Goal: Task Accomplishment & Management: Manage account settings

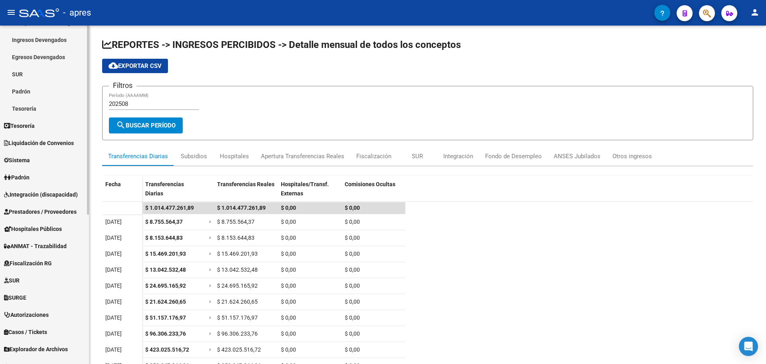
scroll to position [240, 0]
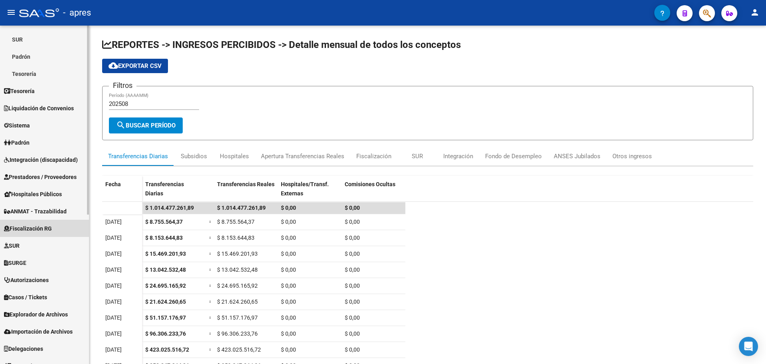
click at [36, 228] on span "Fiscalización RG" at bounding box center [28, 228] width 48 height 9
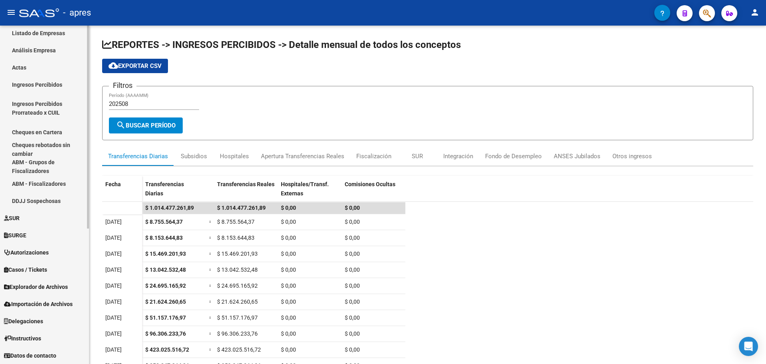
scroll to position [210, 0]
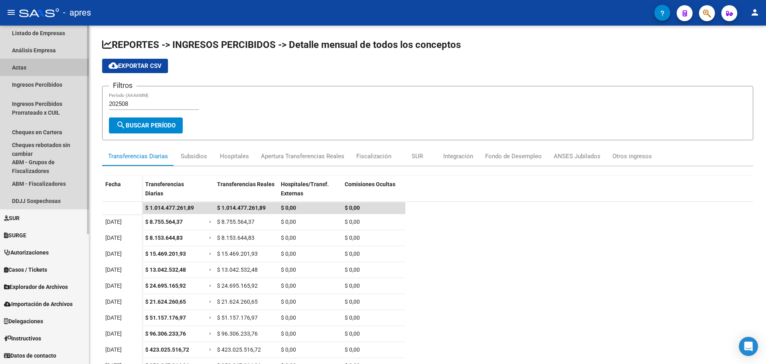
click at [21, 63] on link "Actas" at bounding box center [44, 67] width 89 height 17
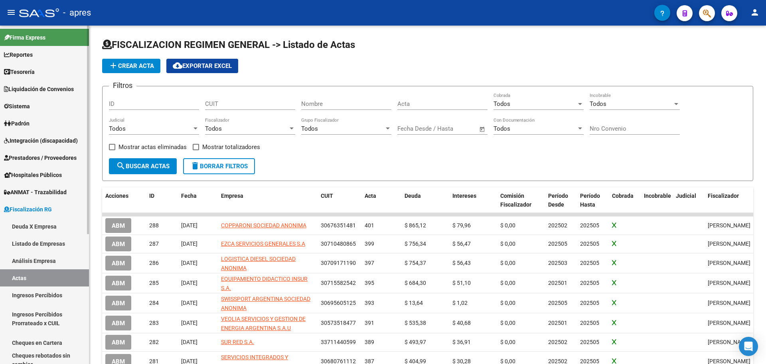
click at [38, 58] on link "Reportes" at bounding box center [44, 54] width 89 height 17
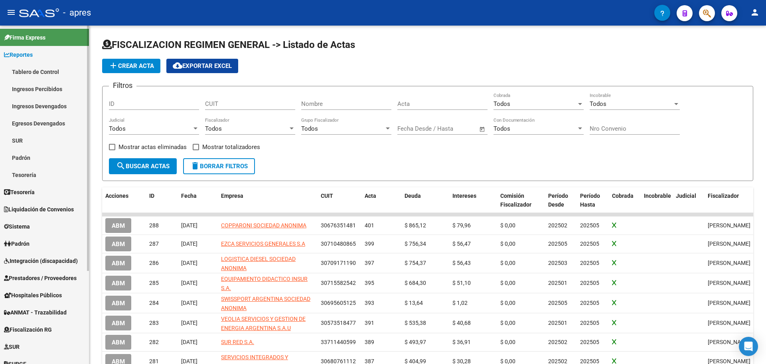
click at [38, 89] on link "Ingresos Percibidos" at bounding box center [44, 88] width 89 height 17
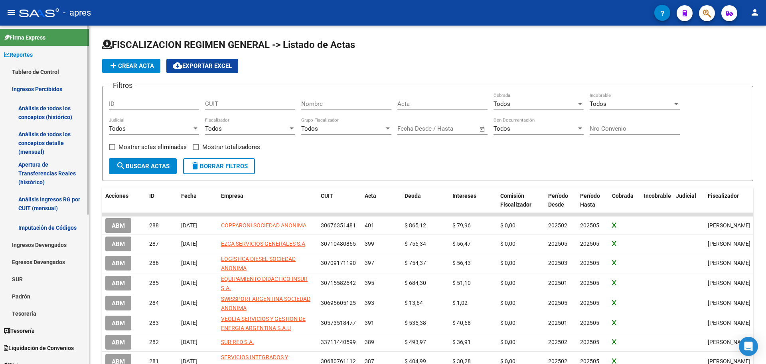
click at [57, 115] on link "Análisis de todos los conceptos (histórico)" at bounding box center [44, 112] width 89 height 30
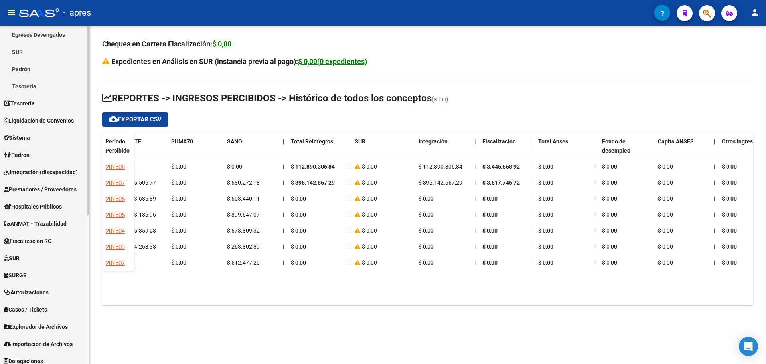
scroll to position [240, 0]
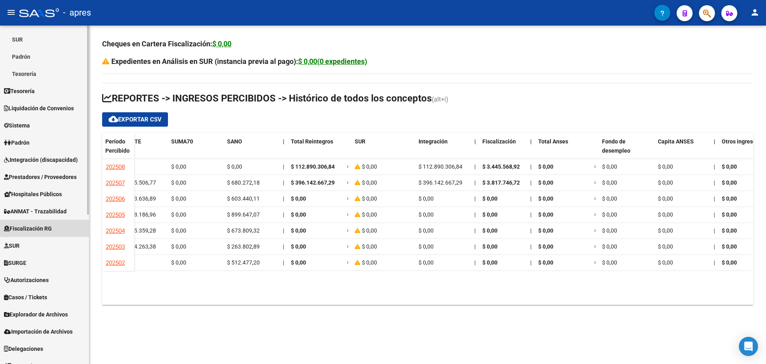
click at [56, 230] on link "Fiscalización RG" at bounding box center [44, 228] width 89 height 17
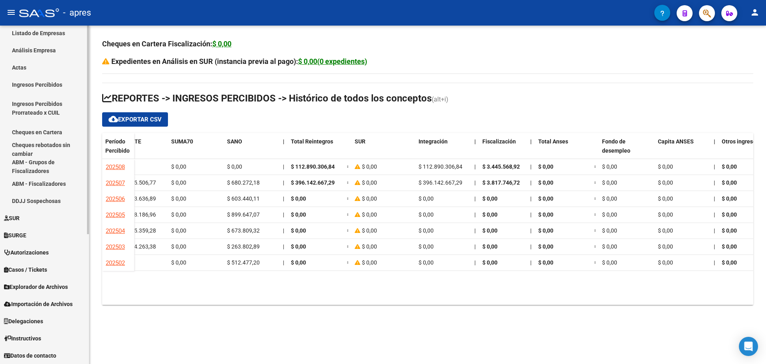
scroll to position [210, 0]
click at [58, 184] on link "ABM - Fiscalizadores" at bounding box center [44, 183] width 89 height 17
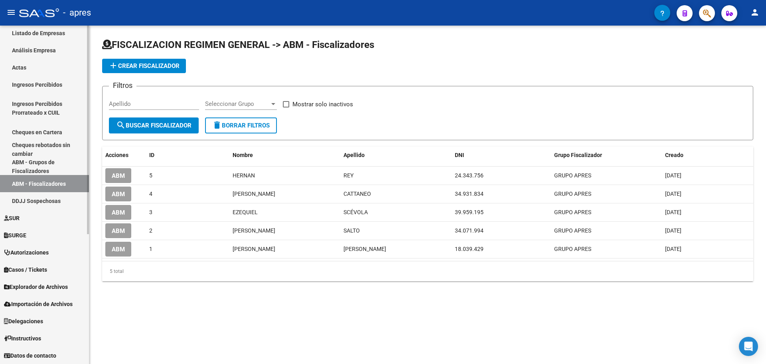
click at [46, 83] on link "Ingresos Percibidos" at bounding box center [44, 84] width 89 height 17
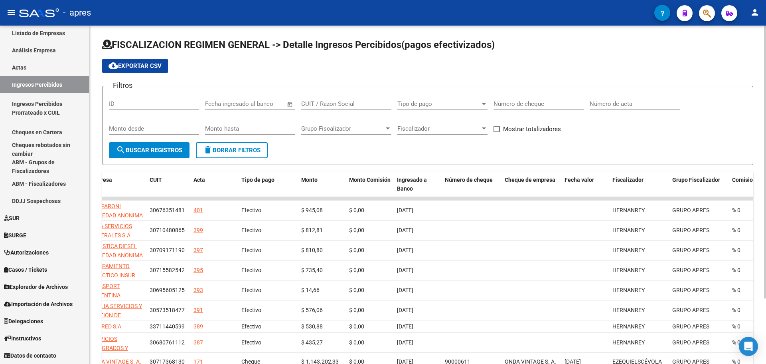
click at [154, 68] on span "cloud_download Exportar CSV" at bounding box center [135, 65] width 53 height 7
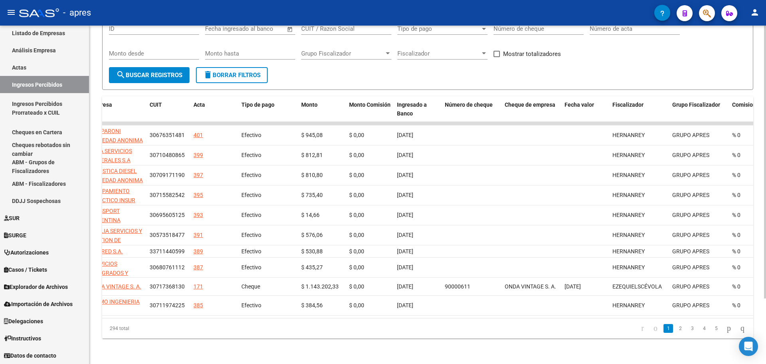
scroll to position [81, 0]
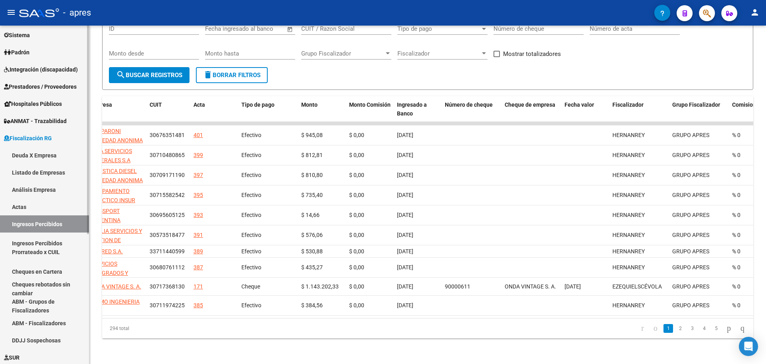
click at [91, 75] on mat-sidenav-container "Firma Express Reportes Tablero de Control Ingresos Percibidos Análisis de todos…" at bounding box center [383, 195] width 766 height 338
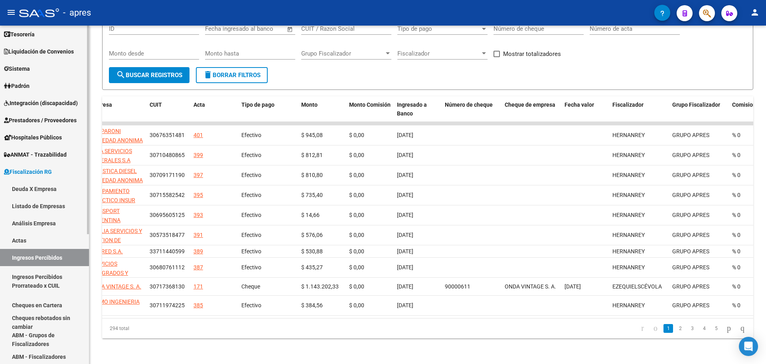
scroll to position [0, 0]
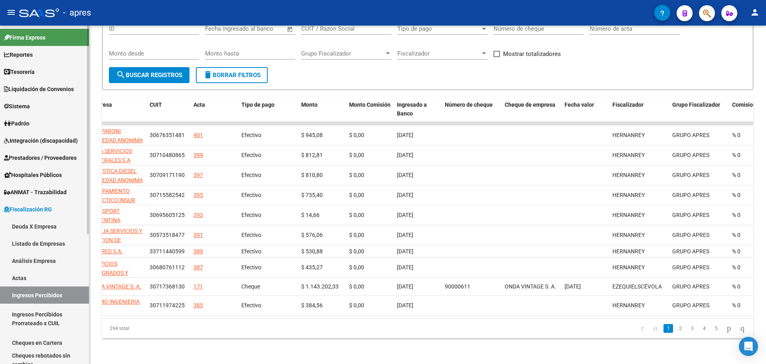
click at [42, 51] on link "Reportes" at bounding box center [44, 54] width 89 height 17
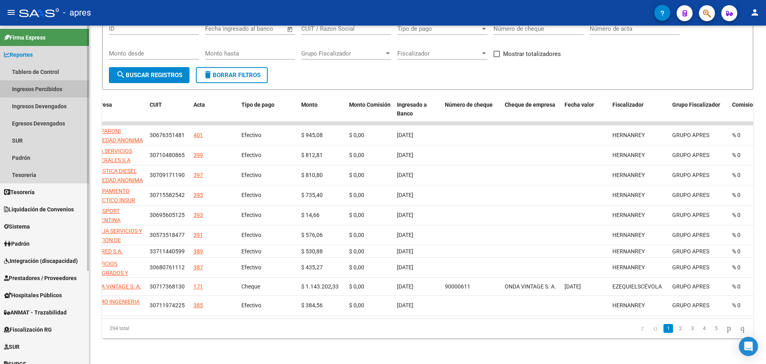
click at [51, 88] on link "Ingresos Percibidos" at bounding box center [44, 88] width 89 height 17
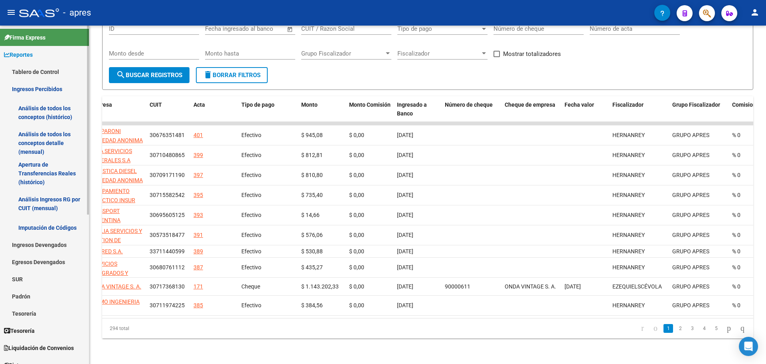
click at [57, 111] on link "Análisis de todos los conceptos (histórico)" at bounding box center [44, 112] width 89 height 30
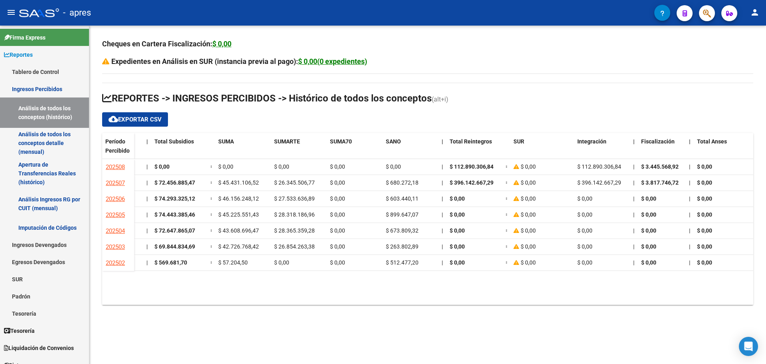
scroll to position [0, 348]
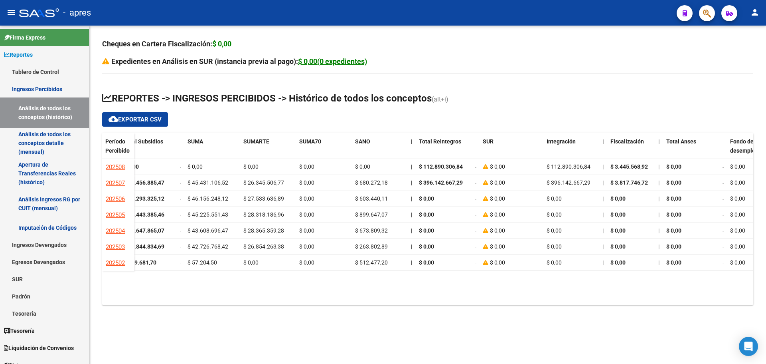
scroll to position [0, 335]
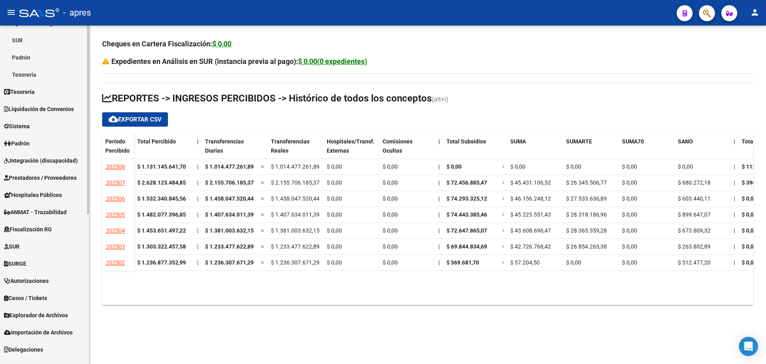
scroll to position [243, 0]
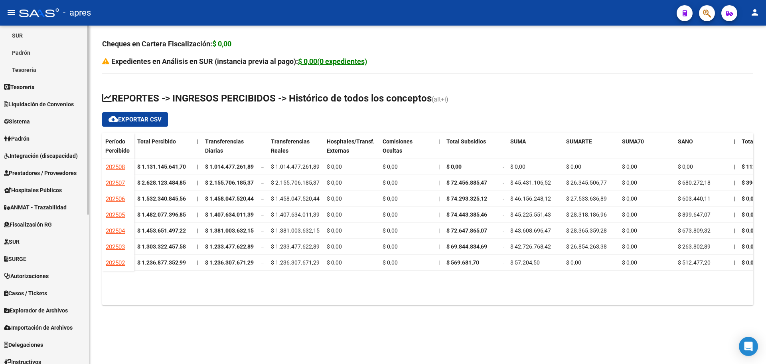
click at [93, 340] on mat-sidenav-container "Firma Express Reportes Tablero de Control Ingresos Percibidos Análisis de todos…" at bounding box center [383, 195] width 766 height 338
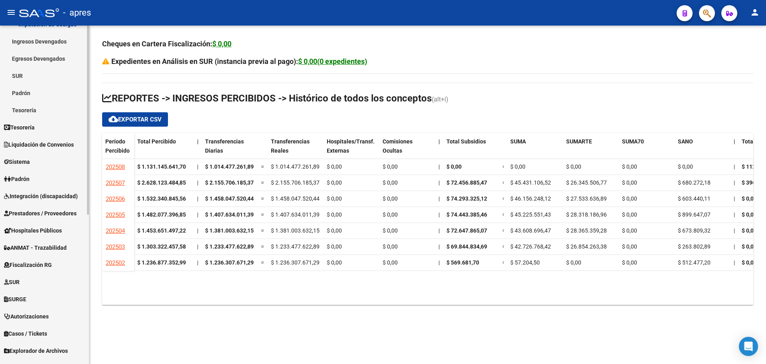
scroll to position [204, 0]
click at [40, 260] on span "Fiscalización RG" at bounding box center [28, 264] width 48 height 9
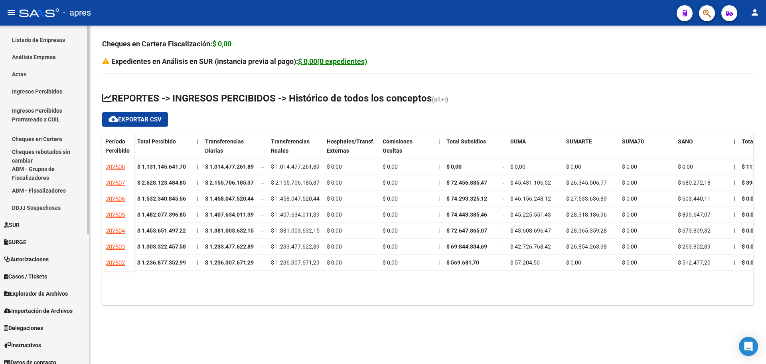
click at [61, 192] on link "ABM - Fiscalizadores" at bounding box center [44, 190] width 89 height 17
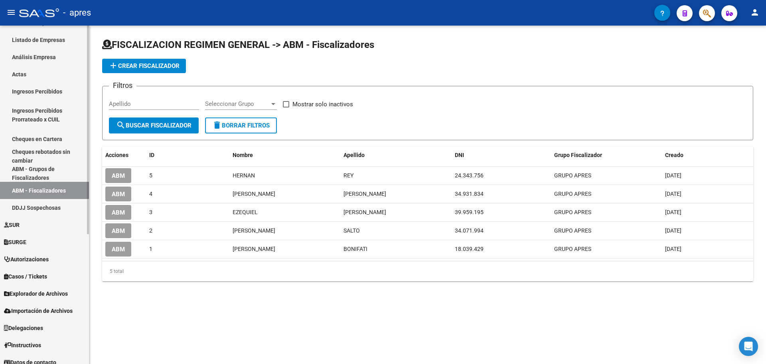
click at [38, 176] on link "ABM - Grupos de Fiscalizadores" at bounding box center [44, 172] width 89 height 17
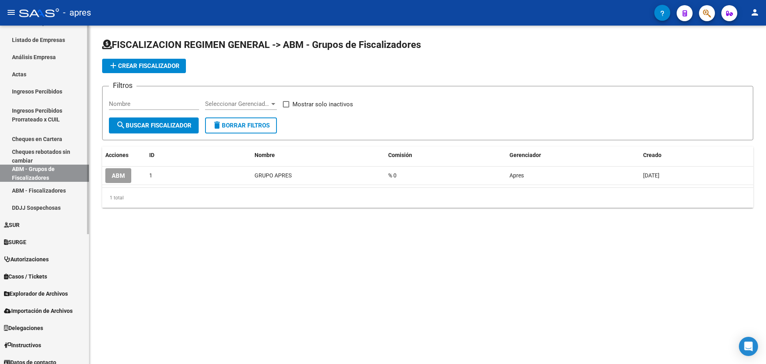
click at [46, 117] on link "Ingresos Percibidos Prorrateado x CUIL" at bounding box center [44, 115] width 89 height 30
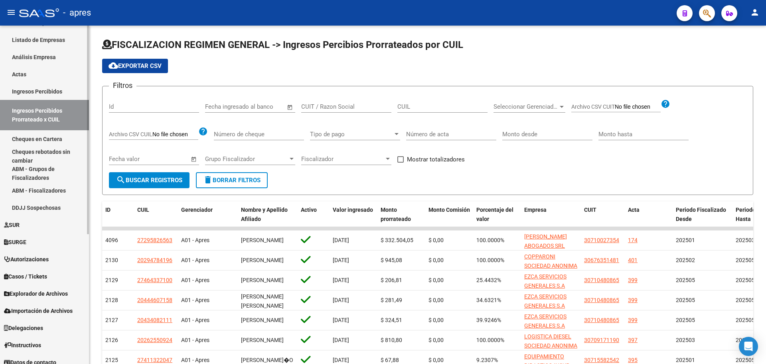
click at [32, 73] on link "Actas" at bounding box center [44, 73] width 89 height 17
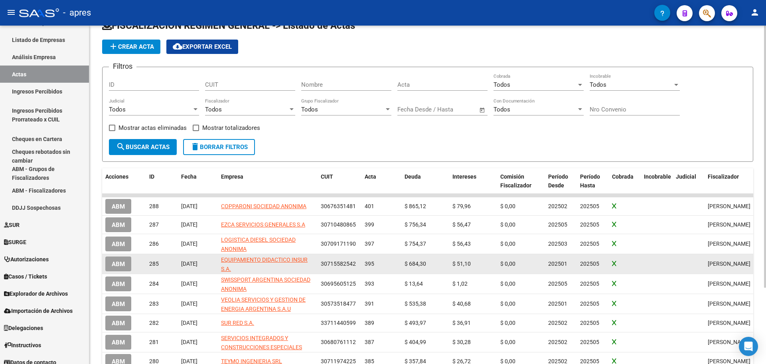
scroll to position [19, 0]
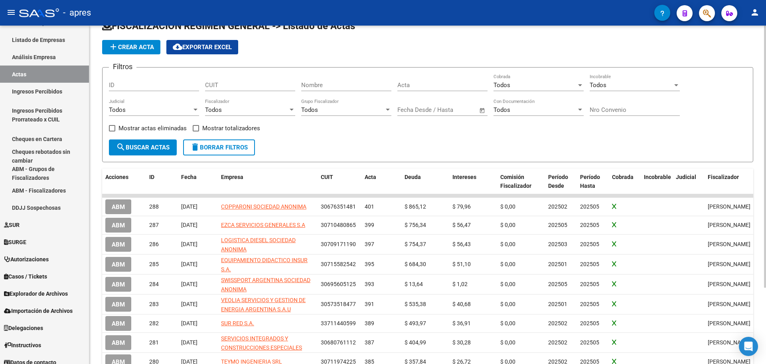
click at [579, 94] on div "Todos Cobrada" at bounding box center [539, 86] width 90 height 25
click at [578, 87] on div at bounding box center [580, 85] width 7 height 6
click at [578, 87] on span "Todos" at bounding box center [539, 85] width 90 height 18
click at [636, 87] on div "Todos" at bounding box center [631, 84] width 83 height 7
click at [636, 87] on span "Todos" at bounding box center [635, 85] width 90 height 18
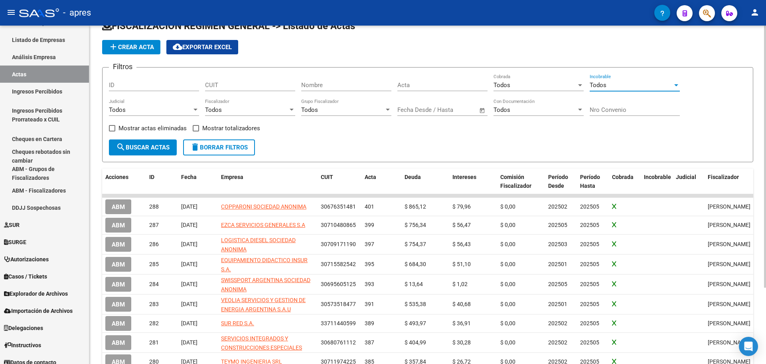
click at [568, 109] on div "Todos" at bounding box center [535, 109] width 83 height 7
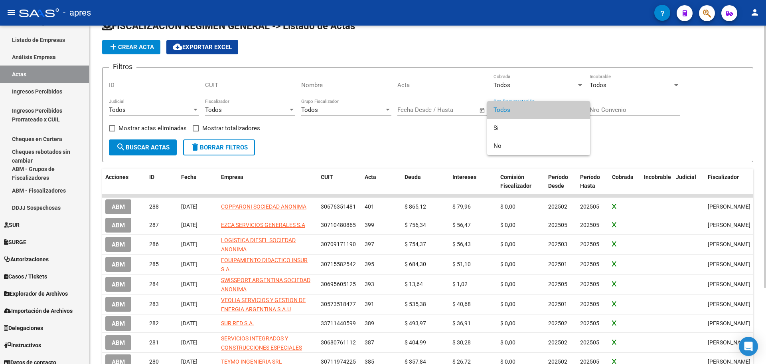
click at [568, 109] on span "Todos" at bounding box center [539, 110] width 90 height 18
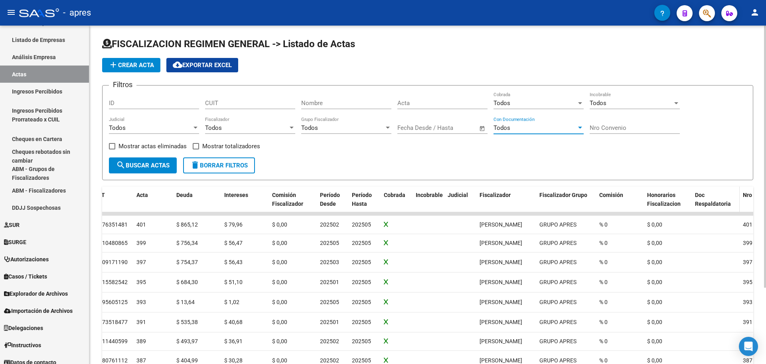
scroll to position [0, 0]
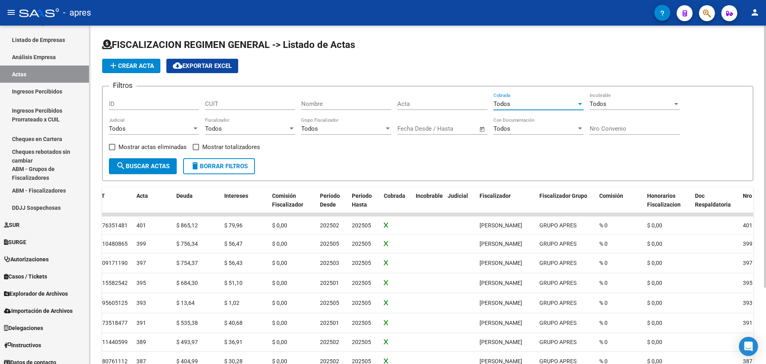
click at [580, 101] on div at bounding box center [580, 104] width 7 height 6
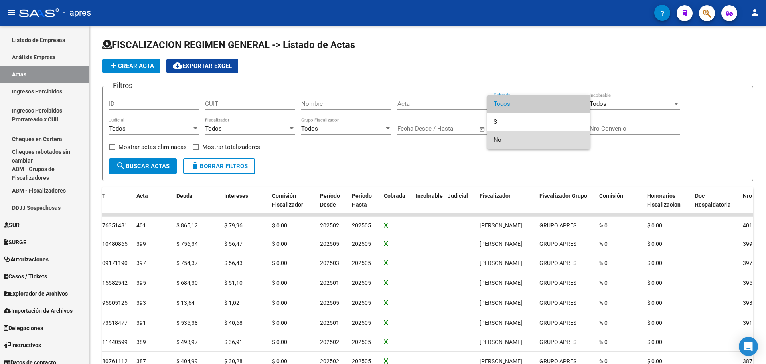
click at [503, 143] on span "No" at bounding box center [539, 140] width 90 height 18
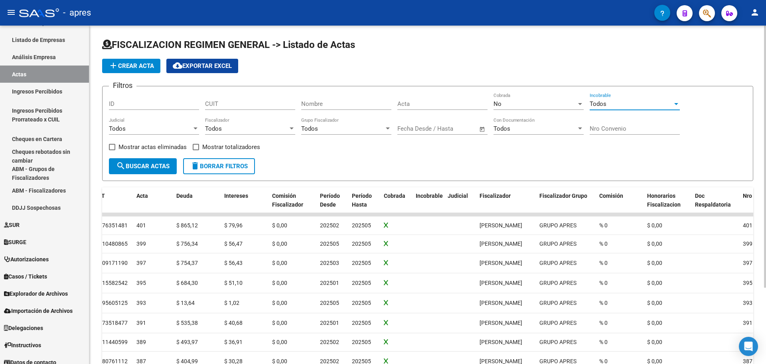
click at [677, 104] on div at bounding box center [677, 104] width 4 height 2
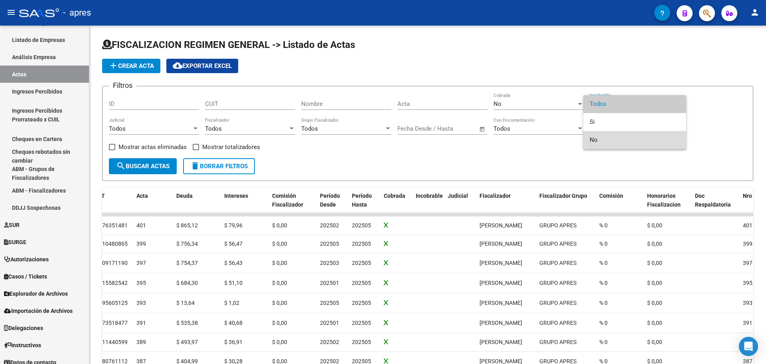
click at [641, 142] on span "No" at bounding box center [635, 140] width 90 height 18
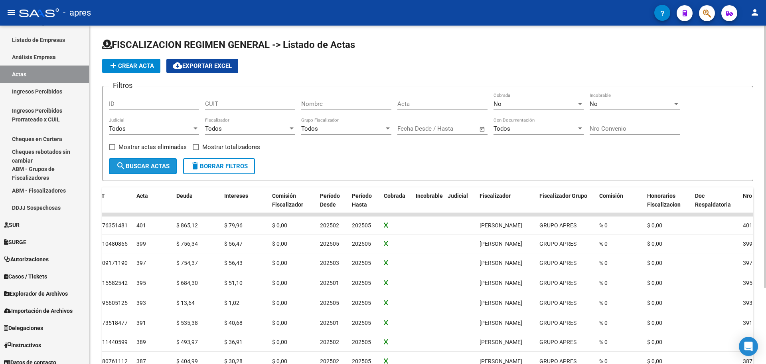
click at [154, 168] on span "search Buscar Actas" at bounding box center [142, 165] width 53 height 7
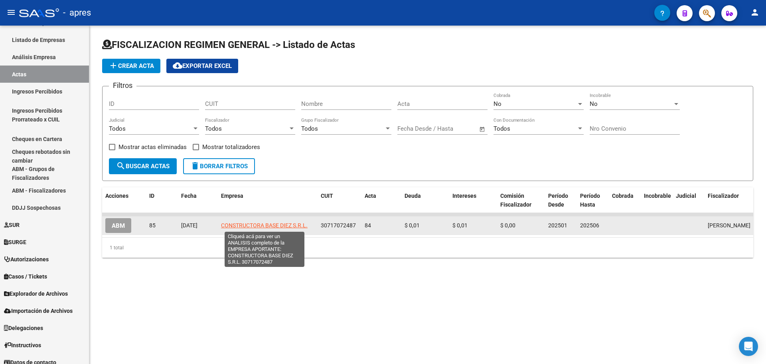
click at [291, 224] on span "CONSTRUCTORA BASE DIEZ S.R.L." at bounding box center [264, 225] width 87 height 6
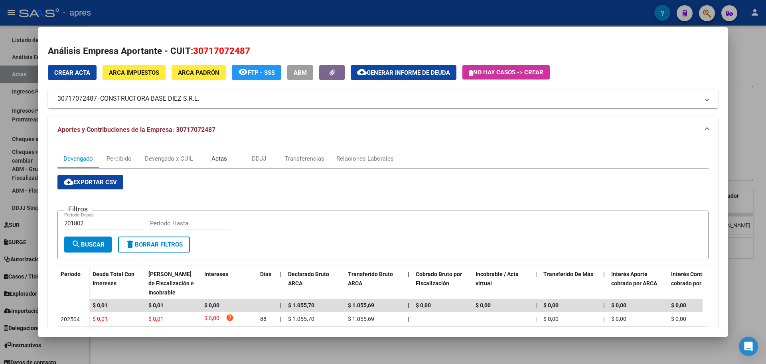
click at [224, 158] on div "Actas" at bounding box center [220, 158] width 16 height 9
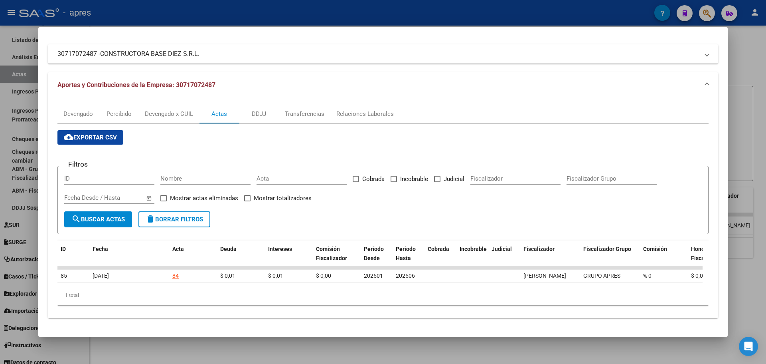
scroll to position [50, 0]
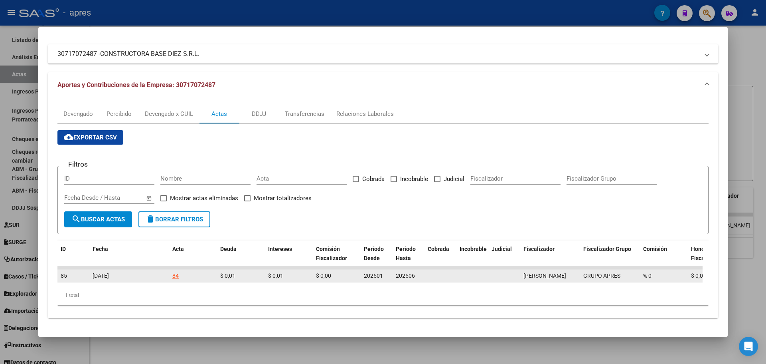
click at [177, 272] on div "84" at bounding box center [175, 275] width 6 height 9
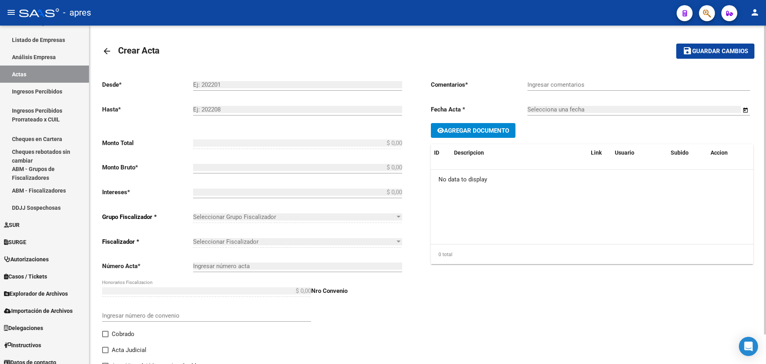
type input "202501"
type input "202506"
type input "$ 0,02"
type input "$ 0,01"
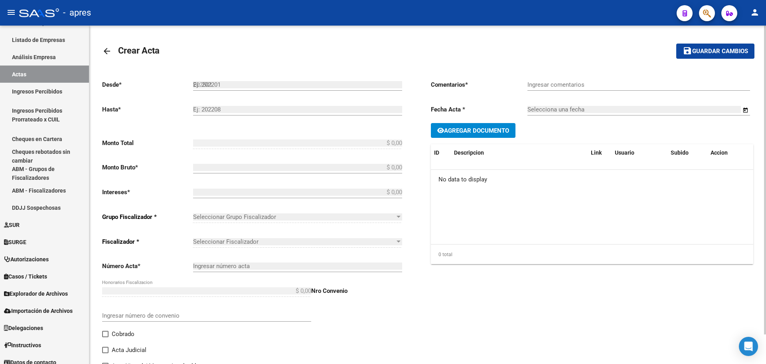
type input "84"
type input "Deuda"
type input "[DATE]"
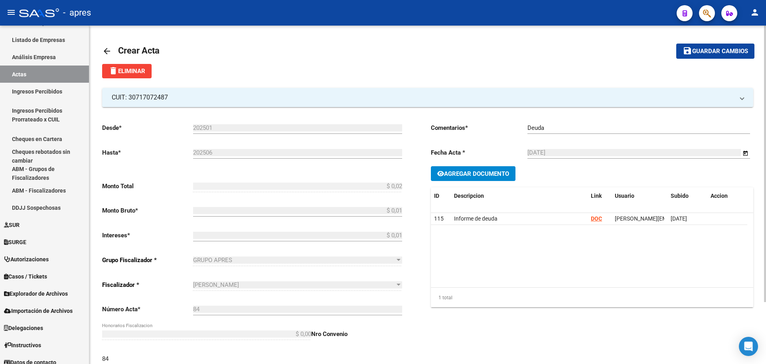
click at [109, 53] on mat-icon "arrow_back" at bounding box center [107, 51] width 10 height 10
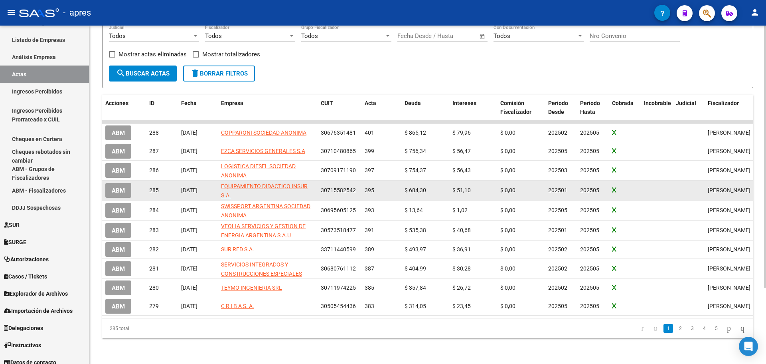
scroll to position [99, 0]
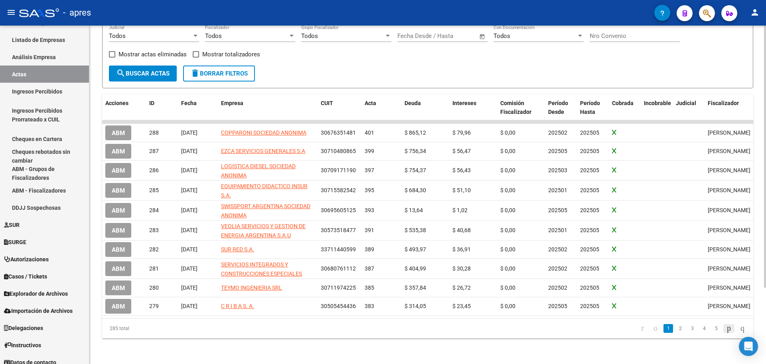
click at [726, 332] on icon "go to next page" at bounding box center [729, 328] width 6 height 10
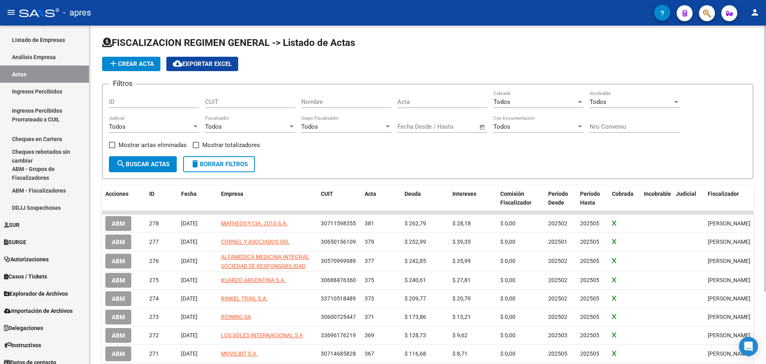
scroll to position [0, 0]
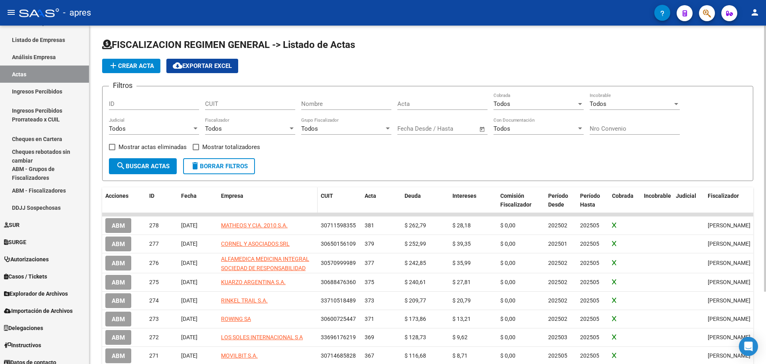
click at [232, 193] on span "Empresa" at bounding box center [232, 195] width 22 height 6
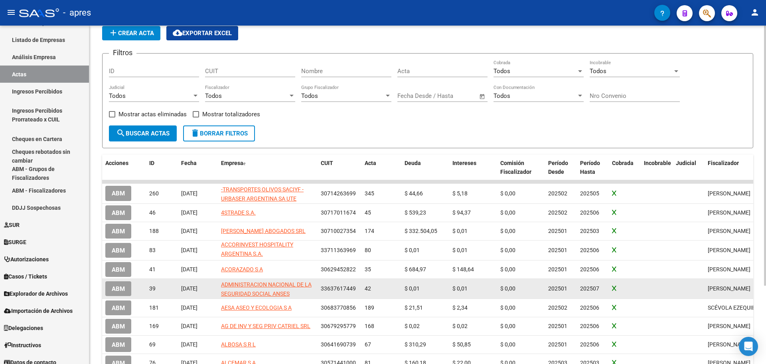
scroll to position [80, 0]
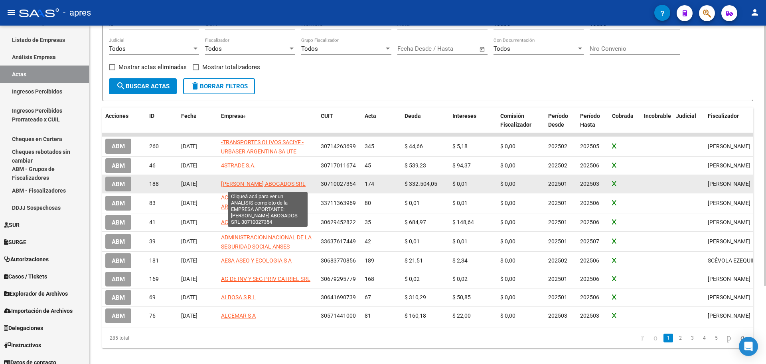
click at [247, 187] on span "[PERSON_NAME] ABOGADOS SRL" at bounding box center [263, 183] width 85 height 6
type textarea "30710027354"
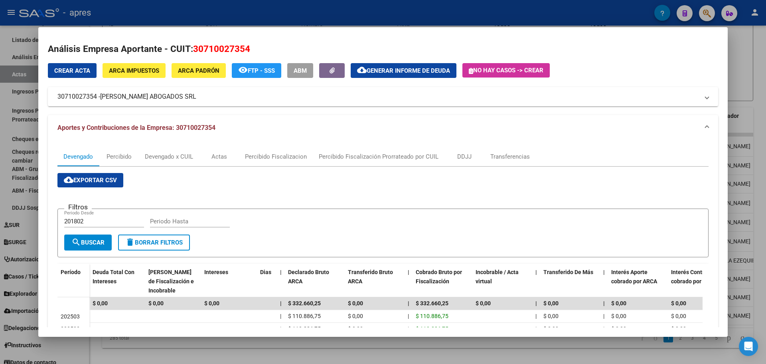
scroll to position [0, 0]
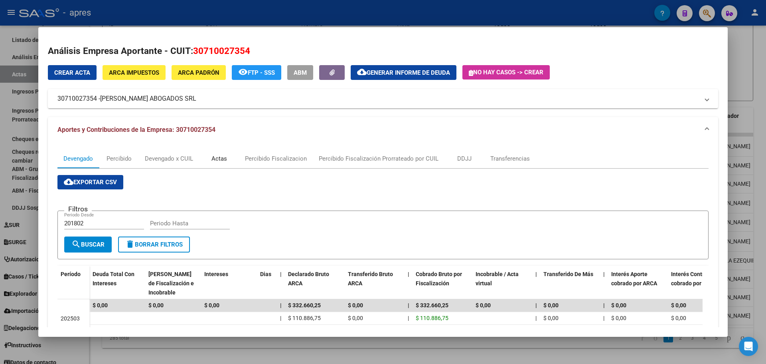
click at [220, 159] on div "Actas" at bounding box center [220, 158] width 16 height 9
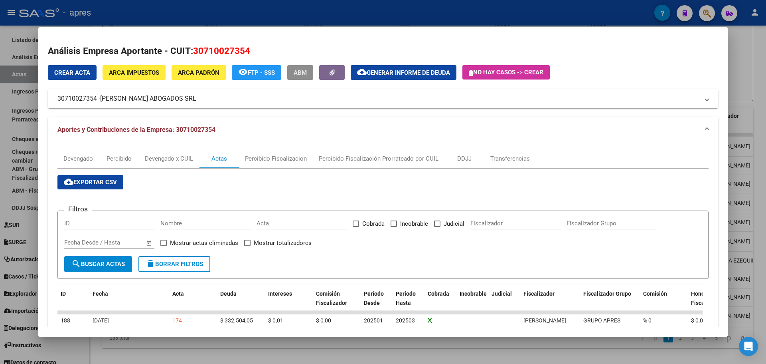
click at [297, 71] on span "ABM" at bounding box center [300, 72] width 13 height 7
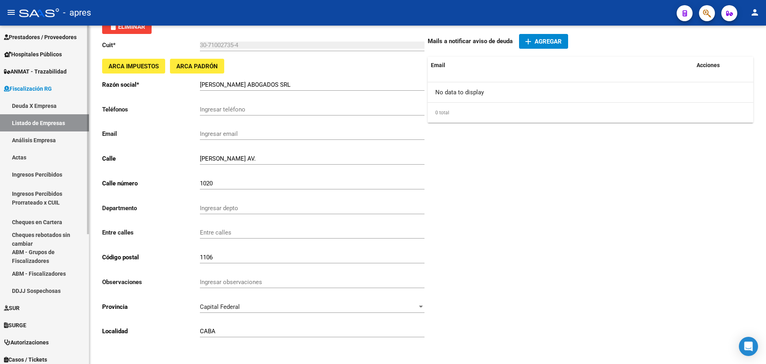
scroll to position [116, 0]
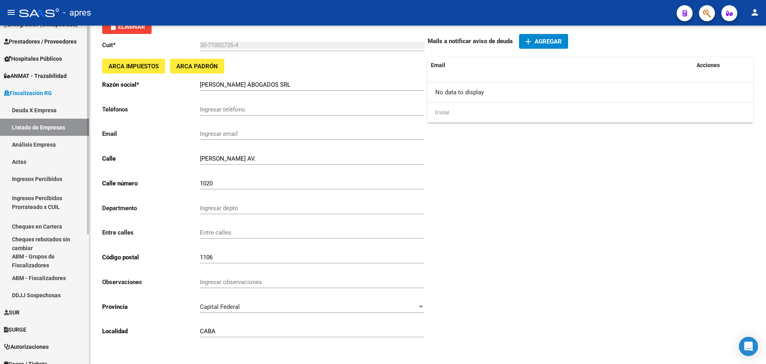
click at [91, 110] on mat-sidenav-container "Firma Express Reportes Tablero de Control Ingresos Percibidos Análisis de todos…" at bounding box center [383, 195] width 766 height 338
click at [91, 104] on div "arrow_back Editar 30710027354 save Guardar cambios delete Eliminar Cuit * 30-71…" at bounding box center [427, 172] width 677 height 382
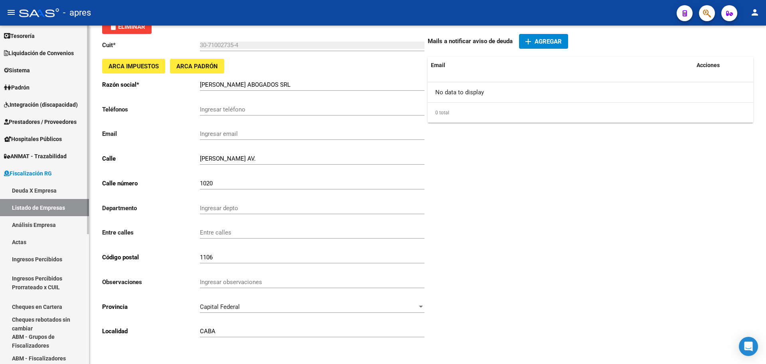
scroll to position [1, 0]
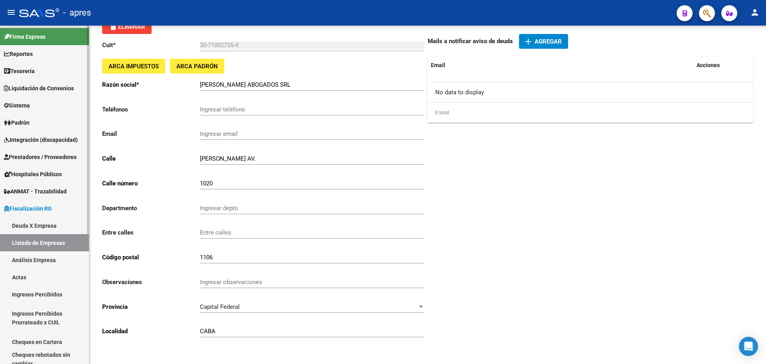
click at [89, 33] on div at bounding box center [88, 130] width 2 height 208
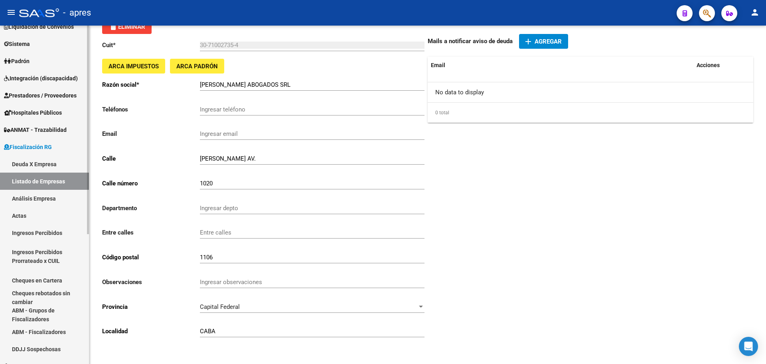
scroll to position [81, 0]
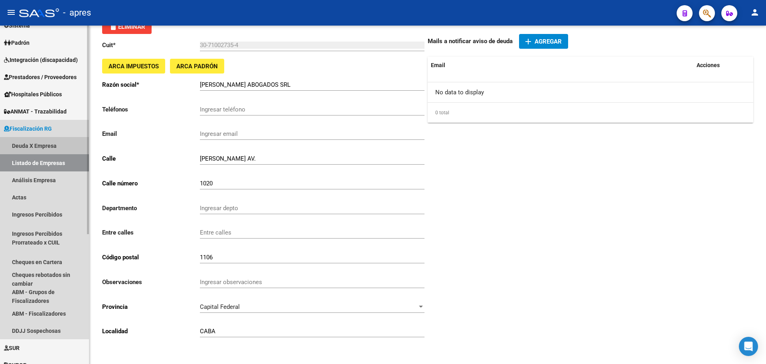
click at [35, 144] on link "Deuda X Empresa" at bounding box center [44, 145] width 89 height 17
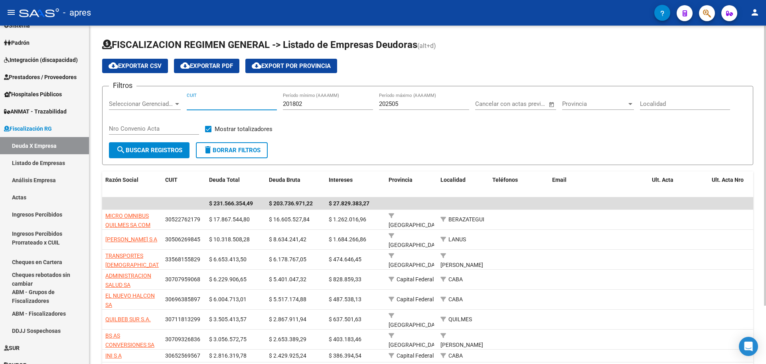
click at [210, 105] on input "CUIT" at bounding box center [232, 103] width 90 height 7
type input "30-71002735-4"
click at [162, 151] on span "search Buscar Registros" at bounding box center [149, 149] width 66 height 7
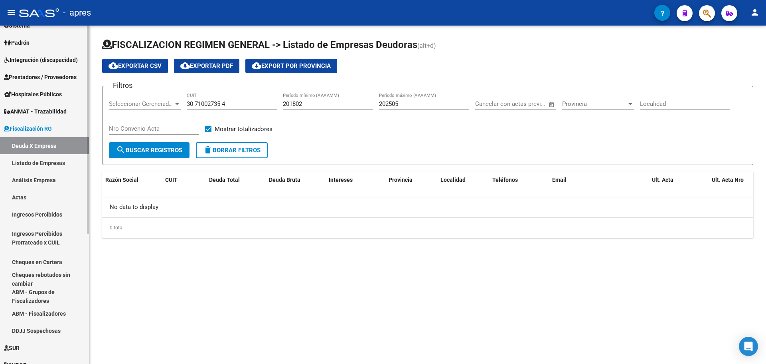
click at [13, 197] on link "Actas" at bounding box center [44, 196] width 89 height 17
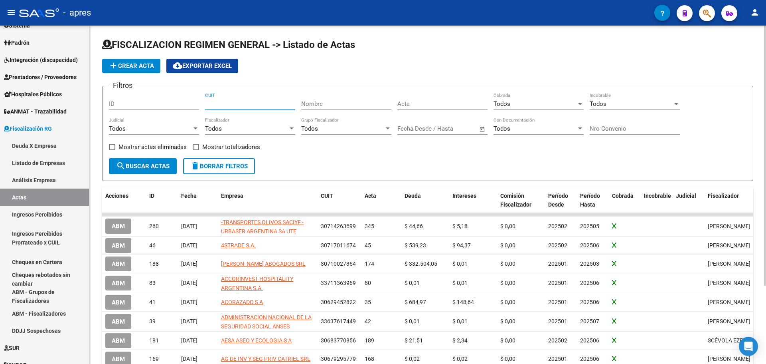
click at [225, 106] on input "CUIT" at bounding box center [250, 103] width 90 height 7
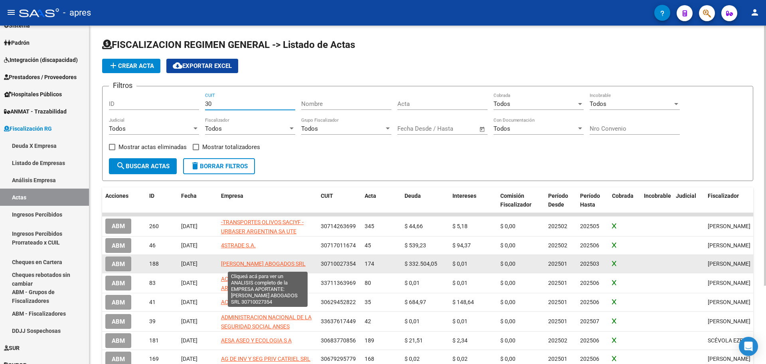
type input "30"
click at [279, 266] on span "[PERSON_NAME] ABOGADOS SRL" at bounding box center [263, 263] width 85 height 6
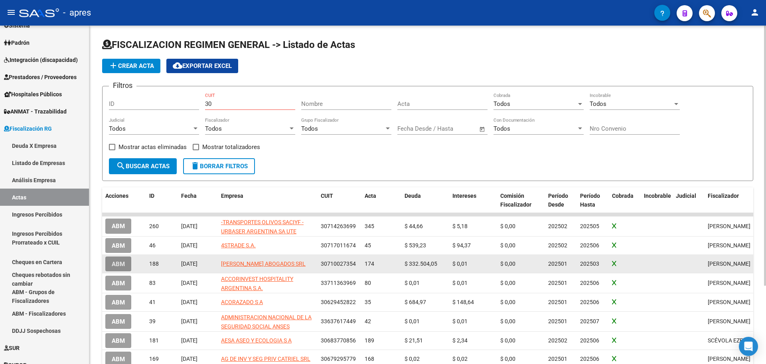
click at [119, 269] on button "ABM" at bounding box center [118, 263] width 26 height 15
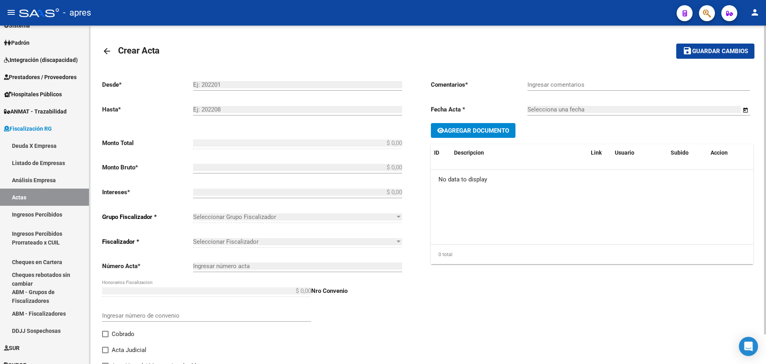
type input "202501"
type input "202503"
type input "$ 332.504,06"
type input "$ 332.504,05"
type input "$ 0,01"
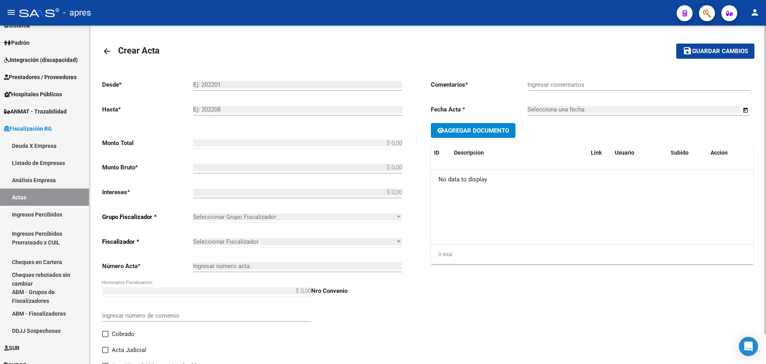
type input "174"
checkbox input "true"
type input "Deuda Rectificada"
type input "[DATE]"
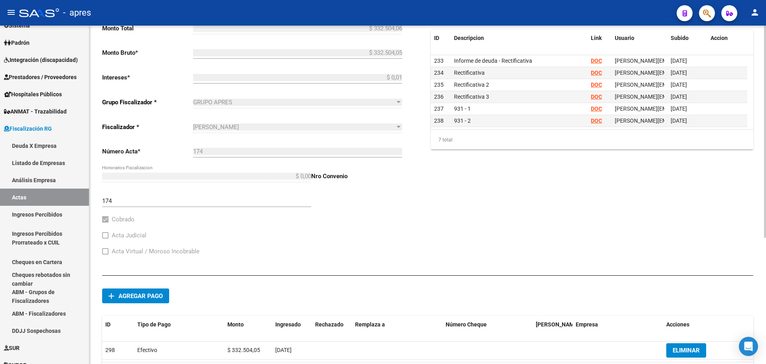
scroll to position [202, 0]
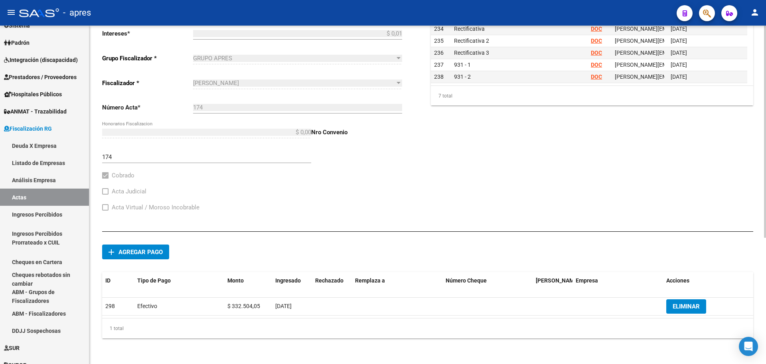
click at [108, 192] on span at bounding box center [105, 191] width 6 height 6
click at [108, 207] on span at bounding box center [105, 207] width 6 height 6
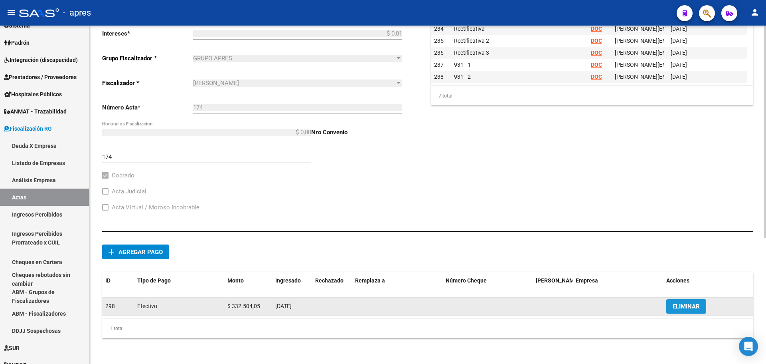
click at [693, 307] on span "ELIMINAR" at bounding box center [686, 306] width 27 height 7
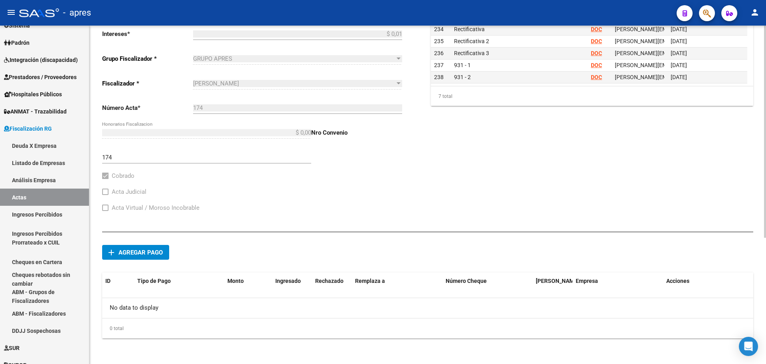
click at [341, 218] on div "Acta Virtual / Moroso Incobrable" at bounding box center [253, 211] width 303 height 16
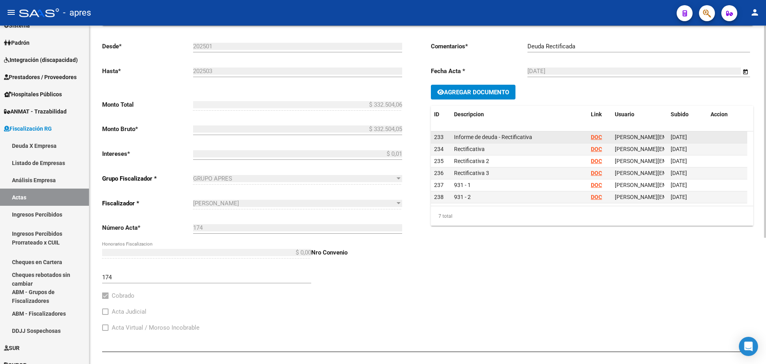
scroll to position [2, 0]
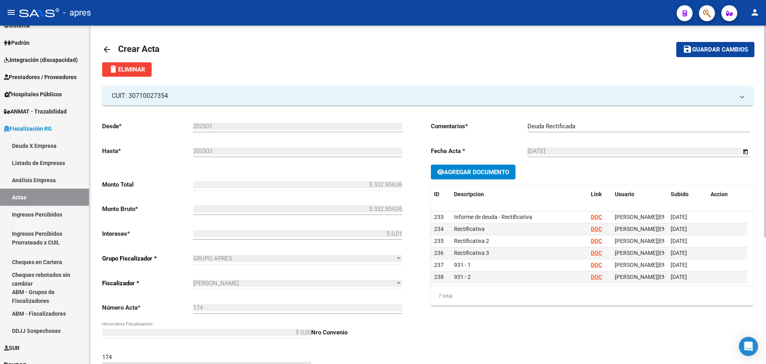
click at [724, 53] on button "save Guardar cambios" at bounding box center [716, 49] width 78 height 15
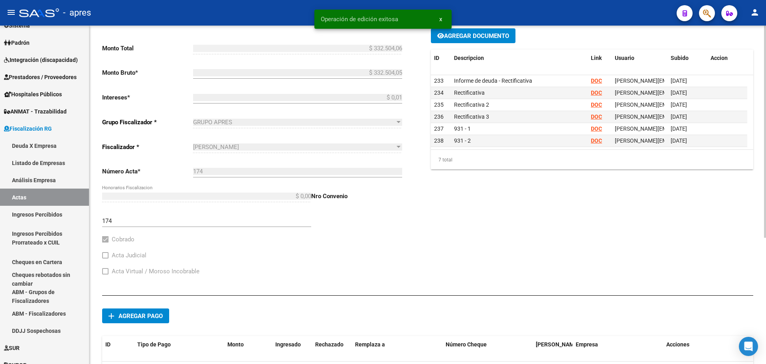
scroll to position [161, 0]
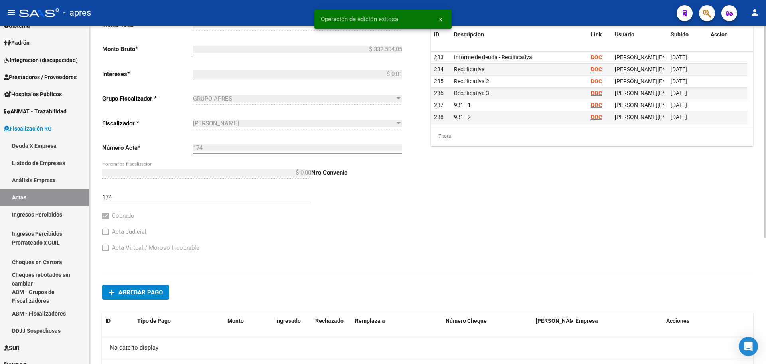
click at [223, 193] on div "174 Ingresar número de convenio" at bounding box center [206, 194] width 209 height 17
click at [213, 202] on div "174 Ingresar número de convenio" at bounding box center [206, 194] width 209 height 17
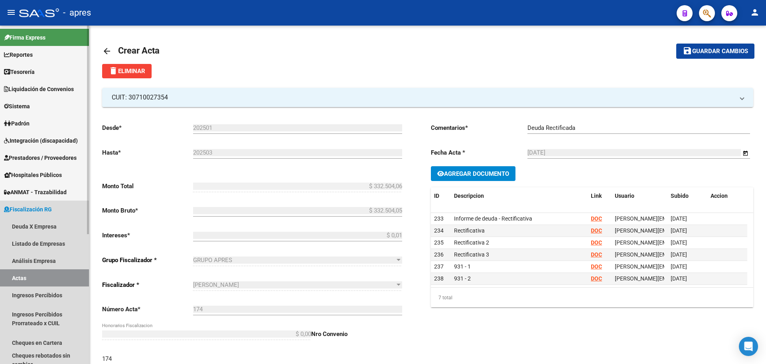
click at [16, 274] on link "Actas" at bounding box center [44, 277] width 89 height 17
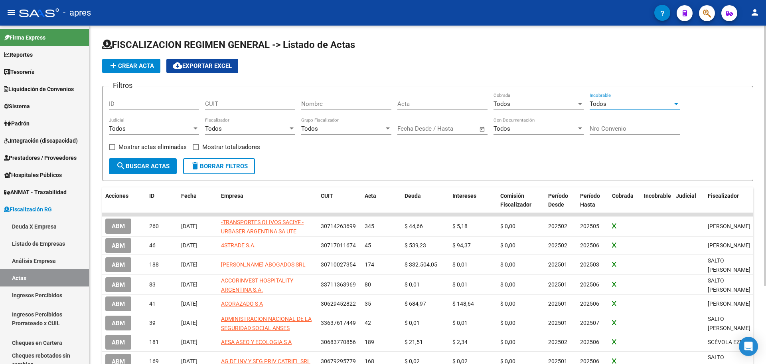
click at [672, 105] on div "Todos" at bounding box center [631, 103] width 83 height 7
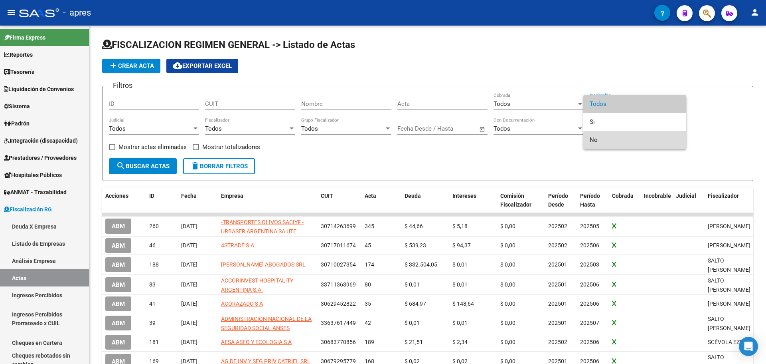
click at [634, 143] on span "No" at bounding box center [635, 140] width 90 height 18
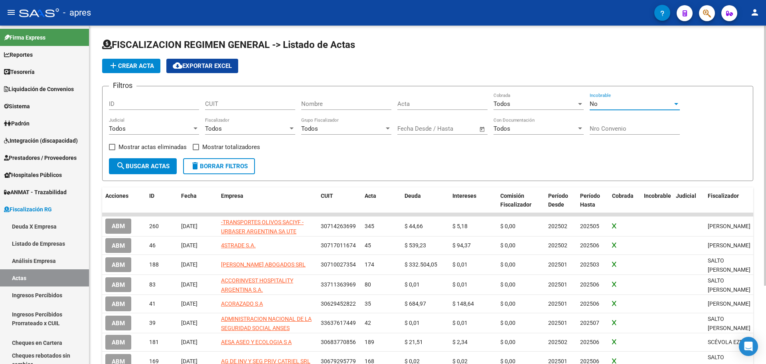
click at [194, 127] on div at bounding box center [196, 128] width 4 height 2
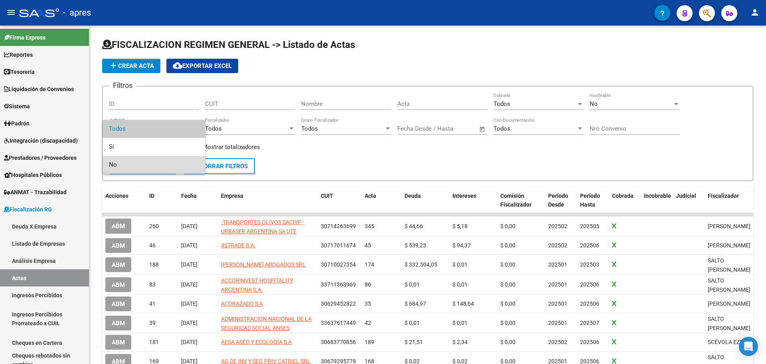
click at [173, 165] on span "No" at bounding box center [154, 165] width 90 height 18
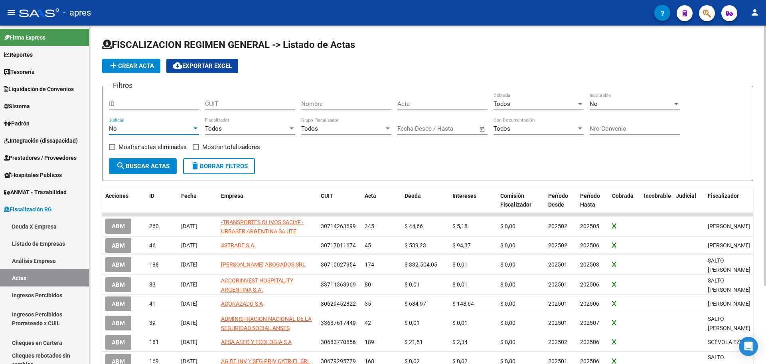
click at [169, 166] on span "search Buscar Actas" at bounding box center [142, 165] width 53 height 7
click at [195, 131] on div at bounding box center [195, 128] width 7 height 6
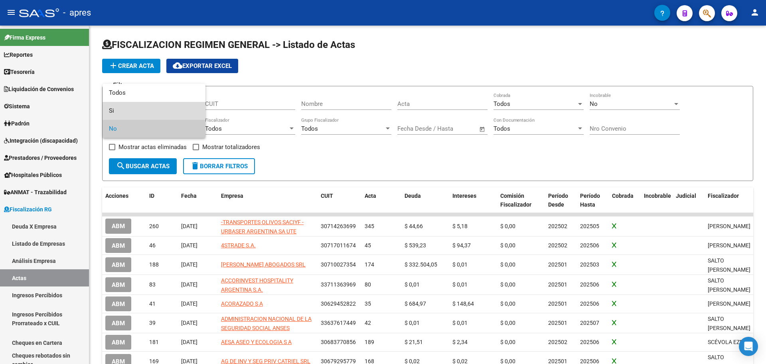
click at [188, 112] on span "Si" at bounding box center [154, 111] width 90 height 18
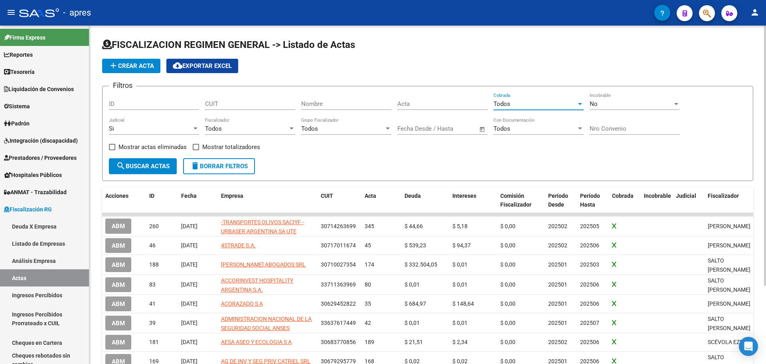
click at [580, 106] on div at bounding box center [580, 104] width 7 height 6
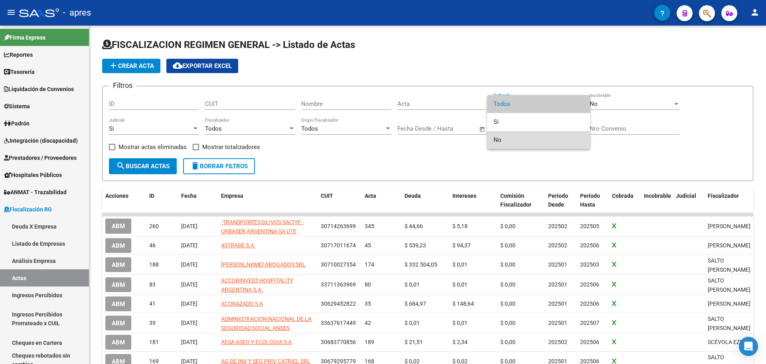
click at [551, 140] on span "No" at bounding box center [539, 140] width 90 height 18
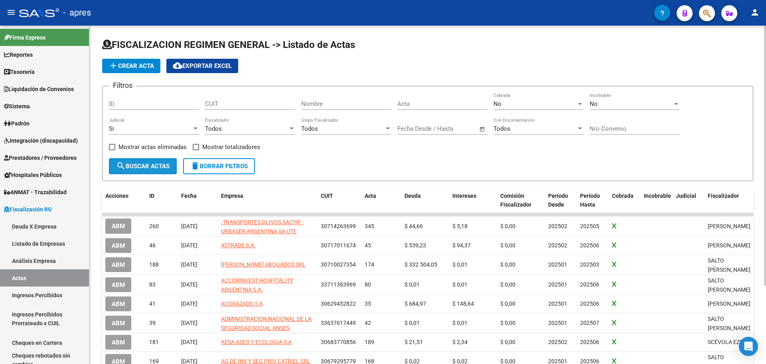
click at [158, 170] on button "search Buscar Actas" at bounding box center [143, 166] width 68 height 16
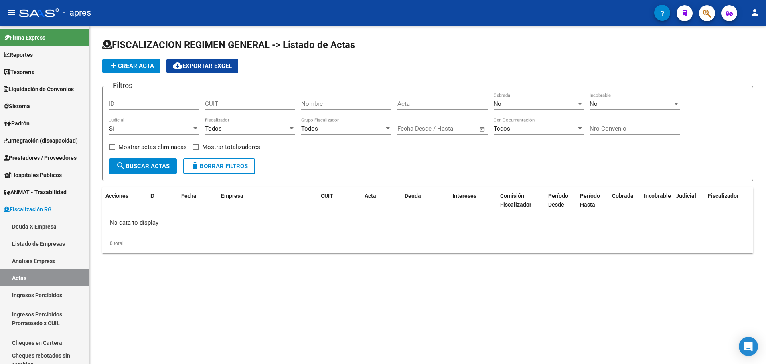
click at [156, 166] on span "search Buscar Actas" at bounding box center [142, 165] width 53 height 7
click at [143, 172] on button "search Buscar Actas" at bounding box center [143, 166] width 68 height 16
click at [141, 165] on span "search Buscar Actas" at bounding box center [142, 165] width 53 height 7
click at [194, 127] on div at bounding box center [195, 128] width 7 height 6
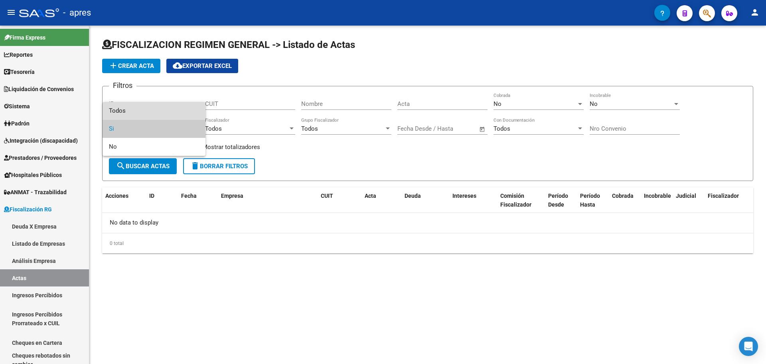
click at [178, 110] on span "Todos" at bounding box center [154, 111] width 90 height 18
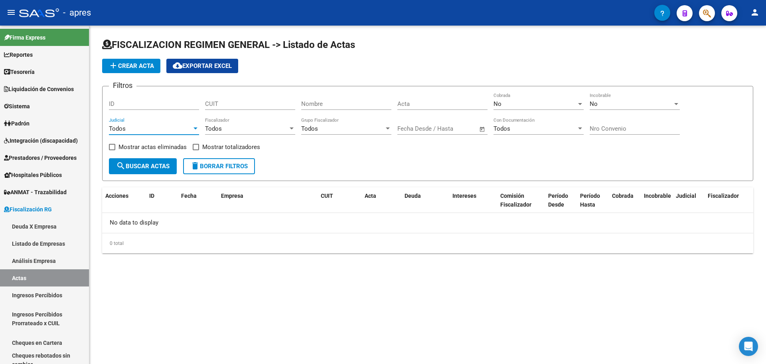
click at [146, 163] on span "search Buscar Actas" at bounding box center [142, 165] width 53 height 7
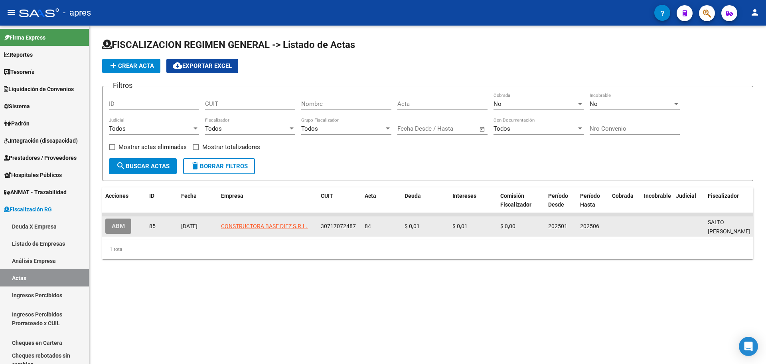
click at [118, 224] on span "ABM" at bounding box center [118, 226] width 13 height 7
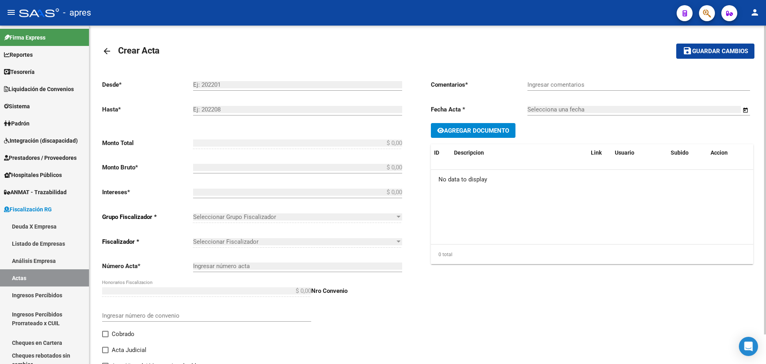
type input "202501"
type input "202506"
type input "$ 0,02"
type input "$ 0,01"
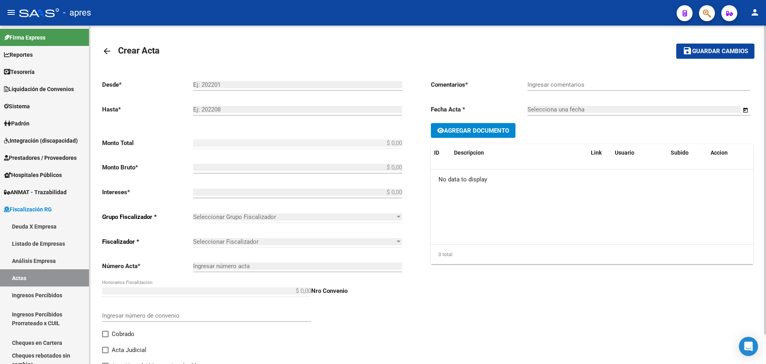
type input "84"
type input "Deuda"
type input "1/8/2025"
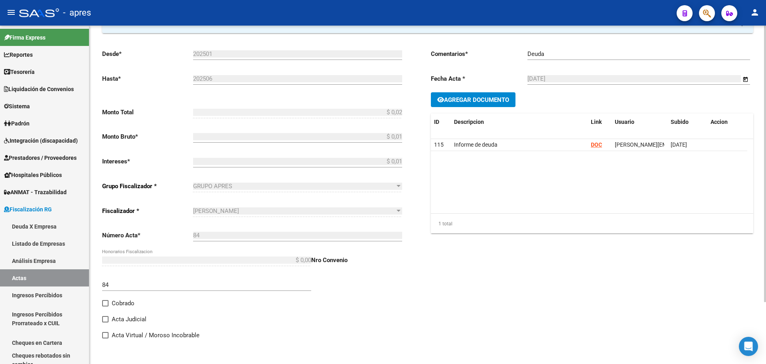
scroll to position [75, 0]
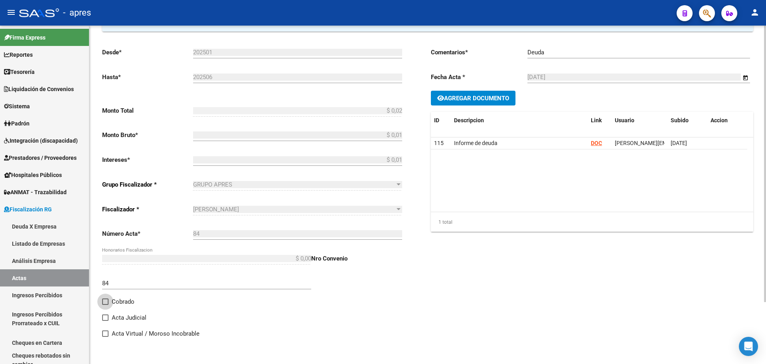
click at [105, 304] on span at bounding box center [105, 301] width 6 height 6
click at [105, 305] on input "Cobrado" at bounding box center [105, 305] width 0 height 0
checkbox input "true"
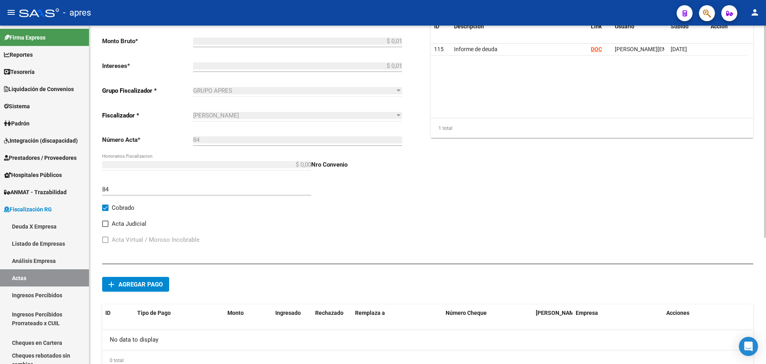
scroll to position [201, 0]
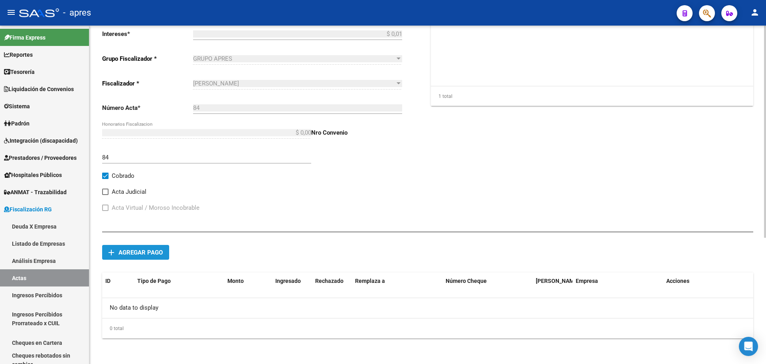
click at [121, 256] on button "add Agregar pago" at bounding box center [135, 252] width 67 height 15
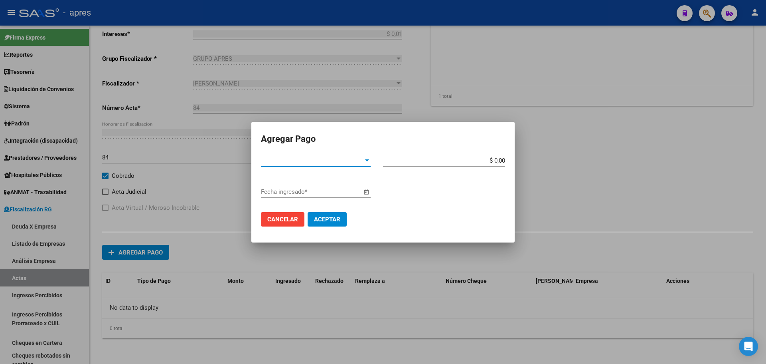
click at [368, 158] on div at bounding box center [367, 160] width 7 height 6
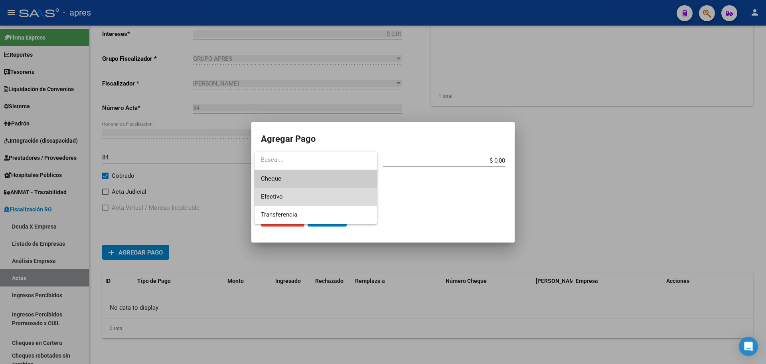
click at [342, 198] on span "Efectivo" at bounding box center [316, 197] width 110 height 18
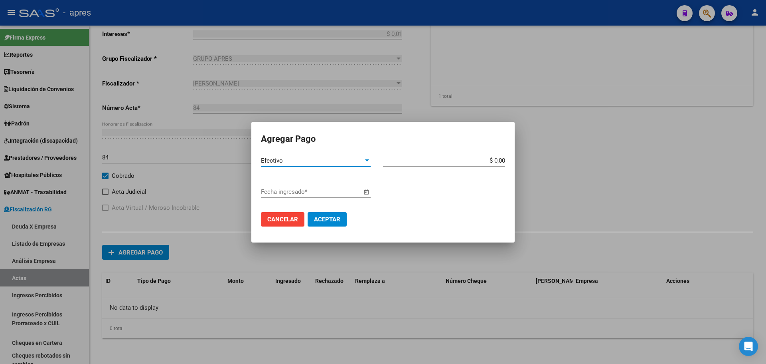
click at [451, 163] on input "$ 0,00" at bounding box center [444, 160] width 122 height 7
click at [503, 160] on input "$ 0,00" at bounding box center [444, 160] width 122 height 7
type input "$ 0,02"
click at [368, 193] on span "Open calendar" at bounding box center [366, 191] width 19 height 19
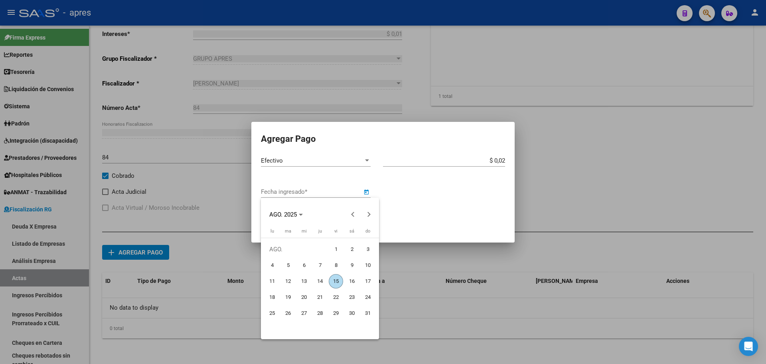
click at [335, 282] on span "15" at bounding box center [336, 281] width 14 height 14
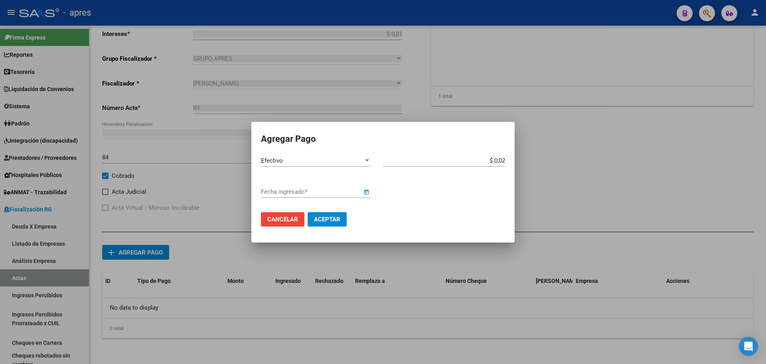
type input "15/8/2025"
click at [332, 218] on span "Aceptar" at bounding box center [327, 219] width 26 height 7
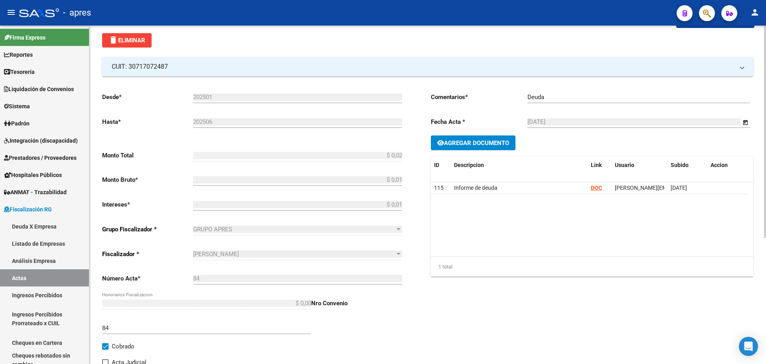
scroll to position [0, 0]
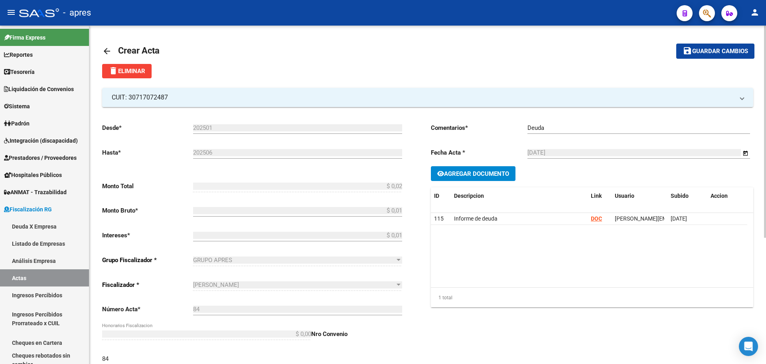
click at [701, 55] on button "save Guardar cambios" at bounding box center [716, 51] width 78 height 15
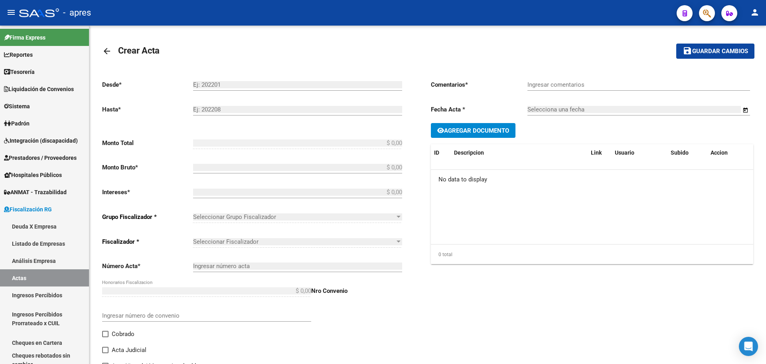
type input "202501"
type input "202506"
type input "$ 0,02"
type input "$ 0,01"
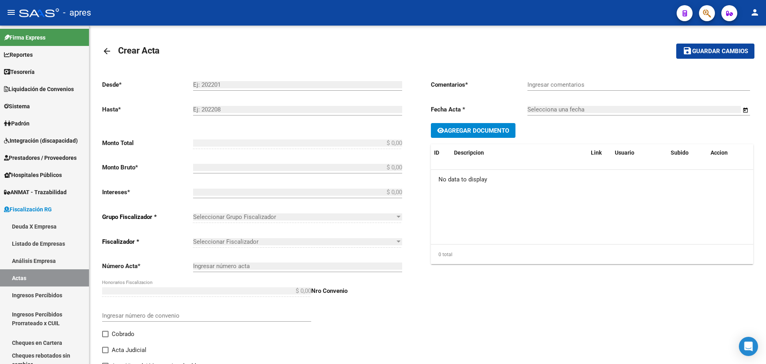
type input "84"
checkbox input "true"
type input "Deuda"
type input "[DATE]"
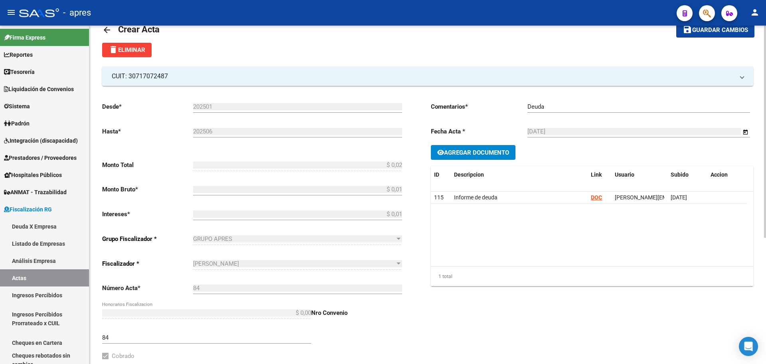
scroll to position [40, 0]
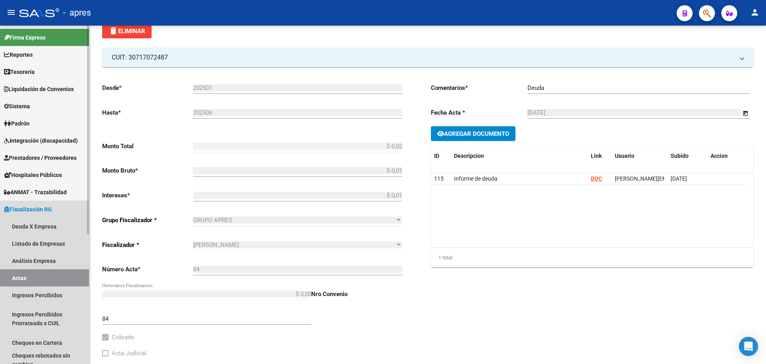
click at [21, 279] on link "Actas" at bounding box center [44, 277] width 89 height 17
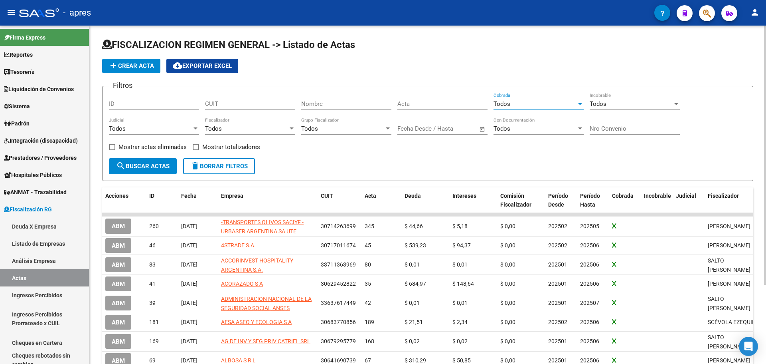
click at [579, 105] on div at bounding box center [580, 104] width 7 height 6
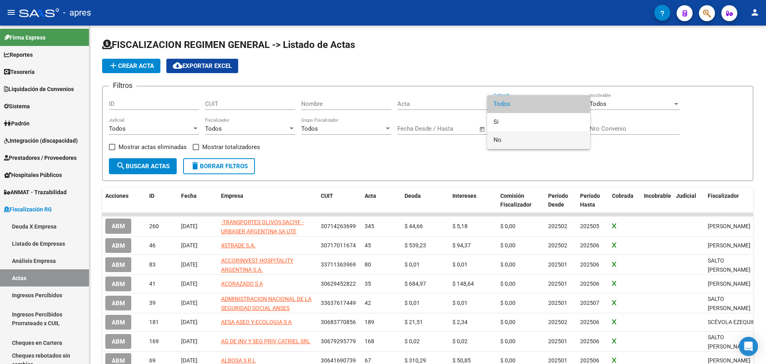
click at [557, 139] on span "No" at bounding box center [539, 140] width 90 height 18
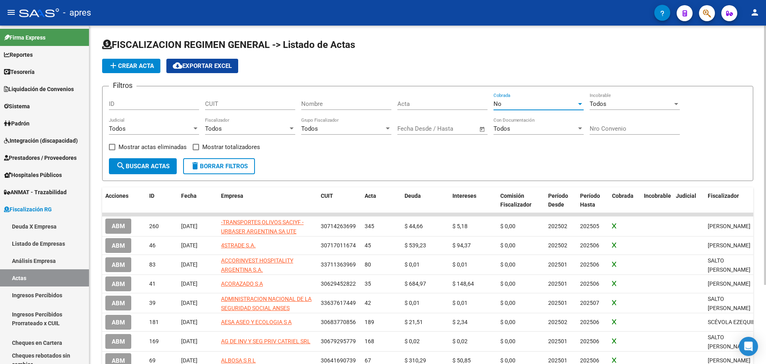
click at [678, 103] on div at bounding box center [677, 104] width 4 height 2
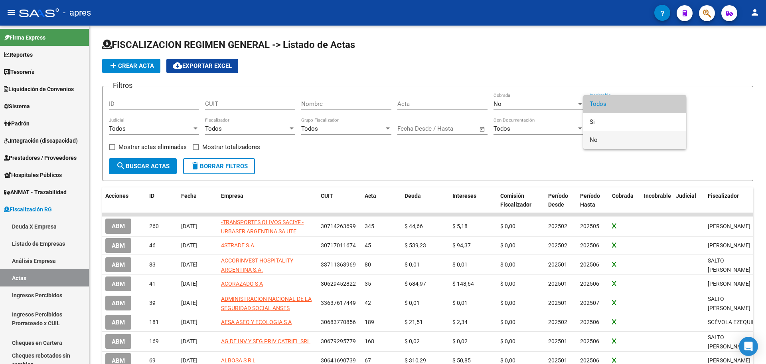
click at [653, 143] on span "No" at bounding box center [635, 140] width 90 height 18
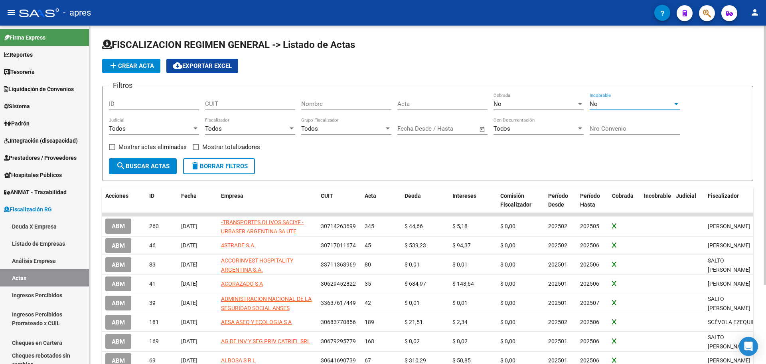
click at [145, 167] on span "search Buscar Actas" at bounding box center [142, 165] width 53 height 7
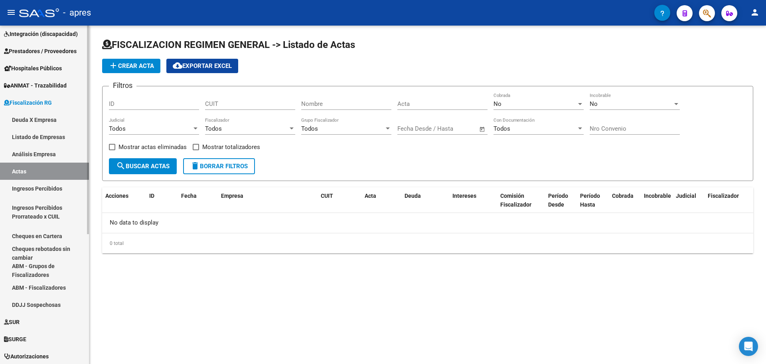
scroll to position [120, 0]
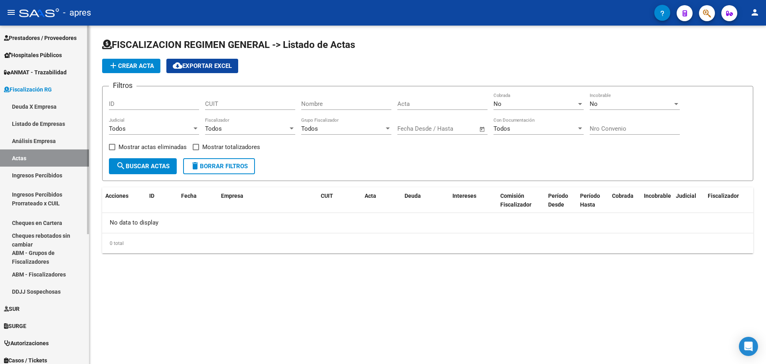
click at [46, 253] on link "ABM - Grupos de Fiscalizadores" at bounding box center [44, 256] width 89 height 17
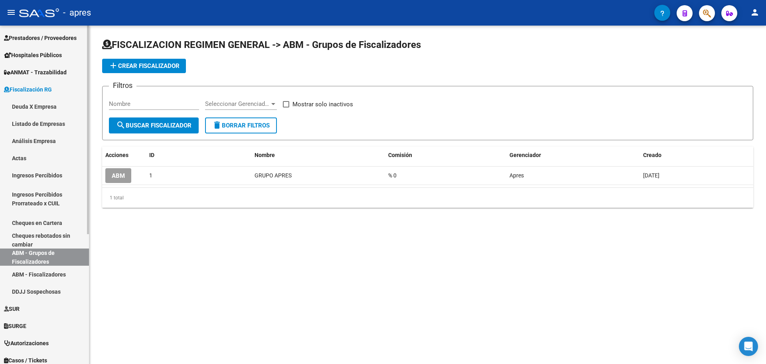
click at [59, 274] on link "ABM - Fiscalizadores" at bounding box center [44, 273] width 89 height 17
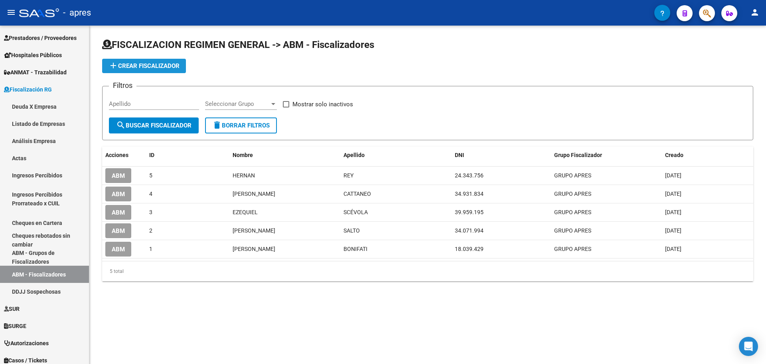
click at [157, 63] on span "add Crear Fiscalizador" at bounding box center [144, 65] width 71 height 7
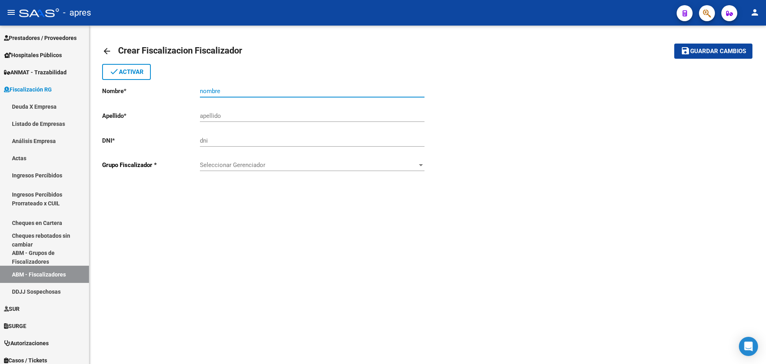
click at [239, 90] on input "nombre" at bounding box center [312, 90] width 225 height 7
type input "p"
type input "PAGOS POR RECTIFICATIVAS"
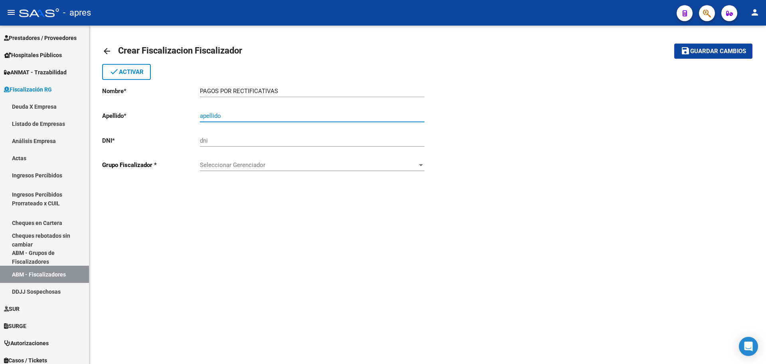
click at [233, 115] on input "apellido" at bounding box center [312, 115] width 225 height 7
type input "VEP"
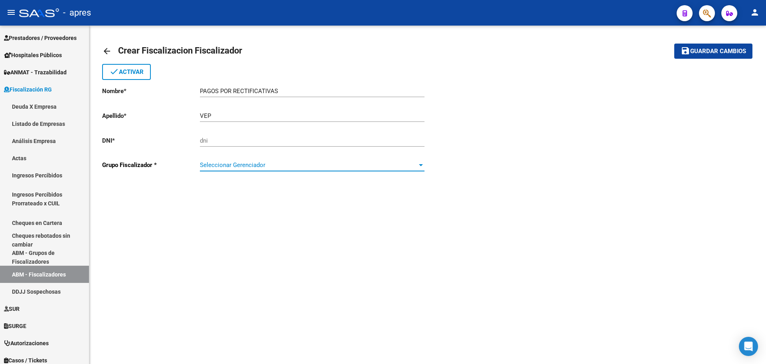
click at [240, 165] on span "Seleccionar Gerenciador" at bounding box center [309, 164] width 218 height 7
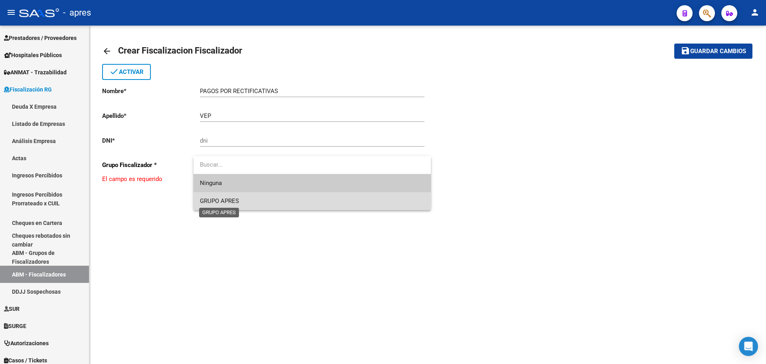
click at [231, 200] on span "GRUPO APRES" at bounding box center [219, 200] width 39 height 7
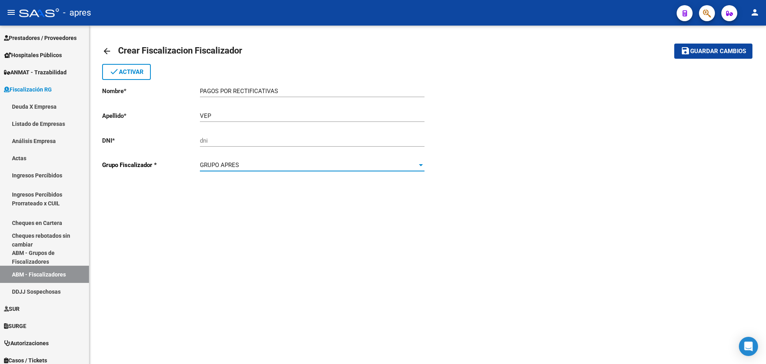
click at [715, 53] on span "Guardar cambios" at bounding box center [719, 51] width 56 height 7
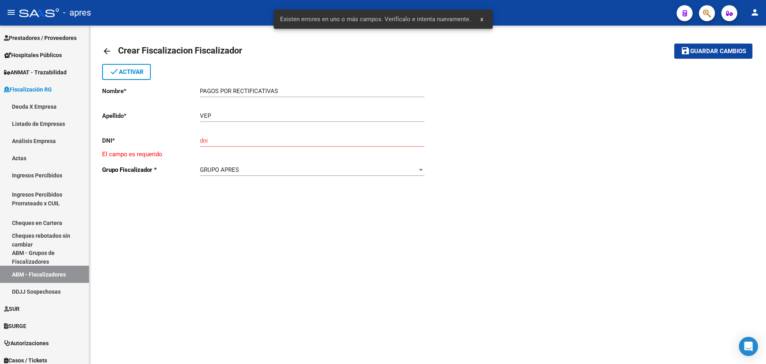
click at [261, 138] on input "dni" at bounding box center [312, 140] width 225 height 7
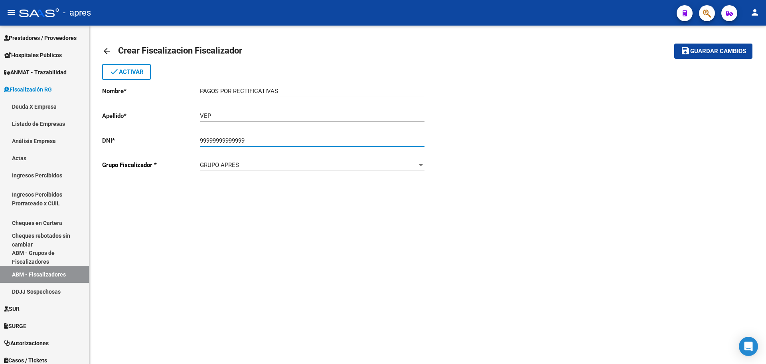
type input "99999999999999"
click at [695, 53] on span "Guardar cambios" at bounding box center [719, 51] width 56 height 7
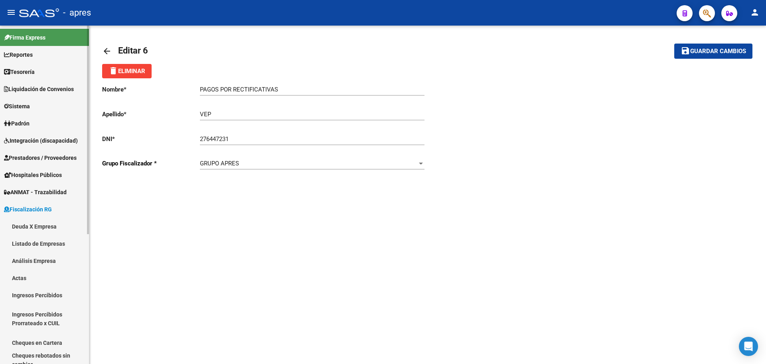
click at [26, 57] on span "Reportes" at bounding box center [18, 54] width 29 height 9
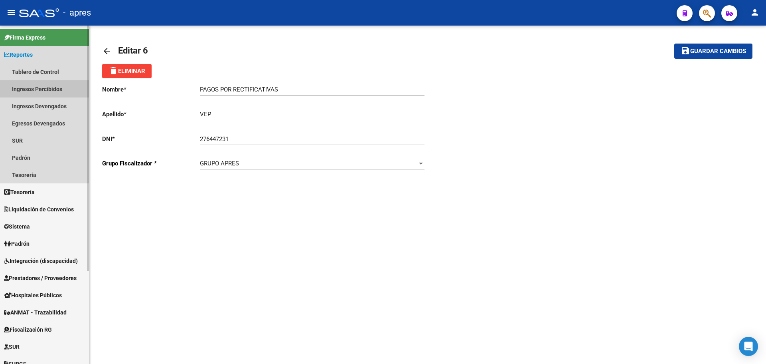
click at [36, 90] on link "Ingresos Percibidos" at bounding box center [44, 88] width 89 height 17
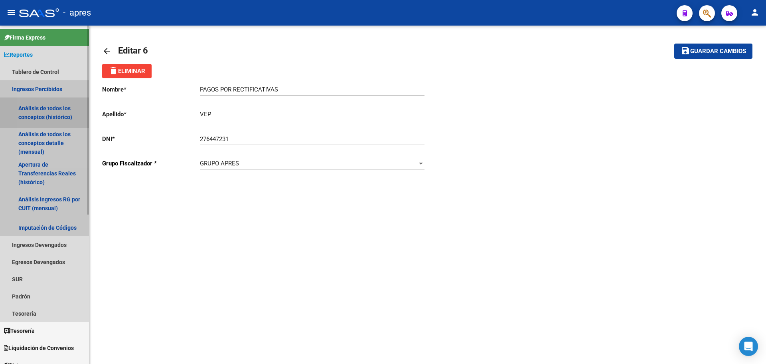
click at [57, 106] on link "Análisis de todos los conceptos (histórico)" at bounding box center [44, 112] width 89 height 30
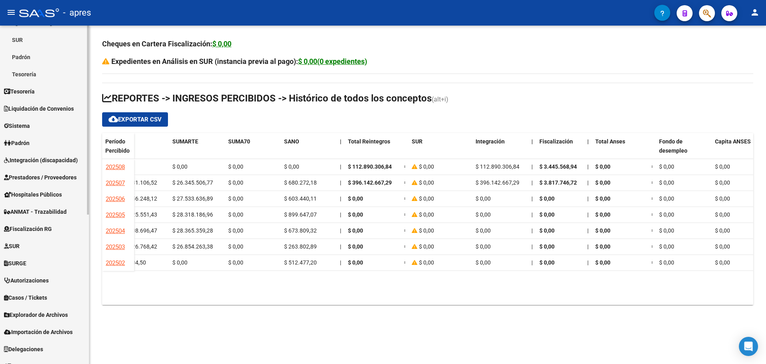
scroll to position [240, 0]
click at [47, 229] on span "Fiscalización RG" at bounding box center [28, 228] width 48 height 9
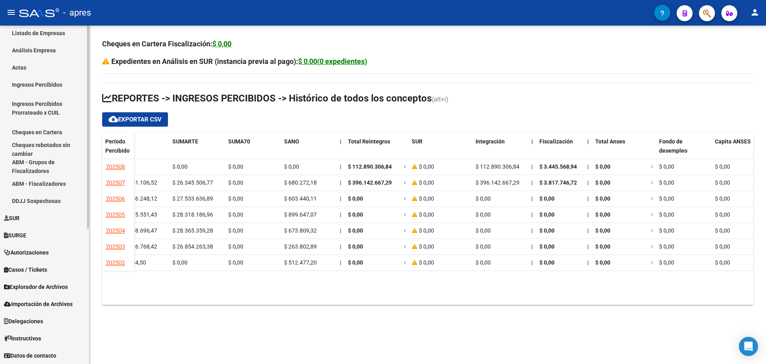
scroll to position [210, 0]
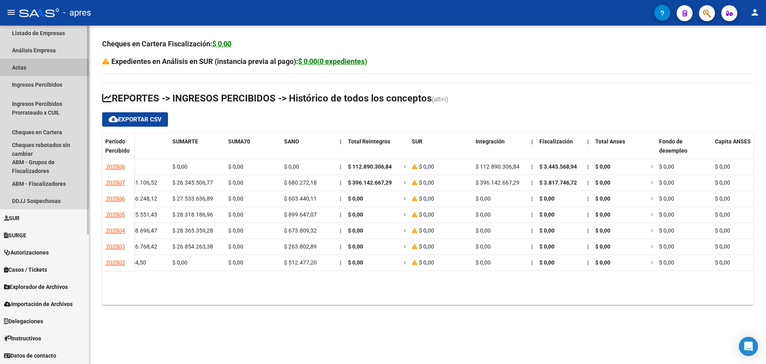
click at [18, 69] on link "Actas" at bounding box center [44, 67] width 89 height 17
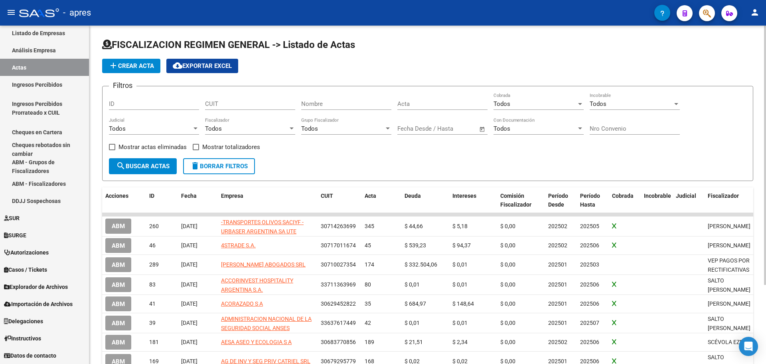
click at [579, 103] on div at bounding box center [580, 104] width 4 height 2
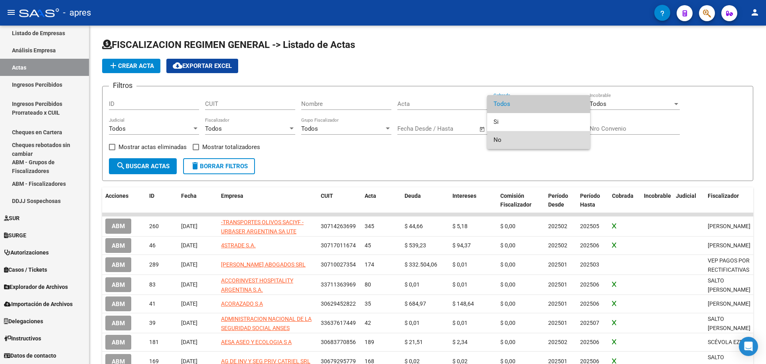
click at [549, 141] on span "No" at bounding box center [539, 140] width 90 height 18
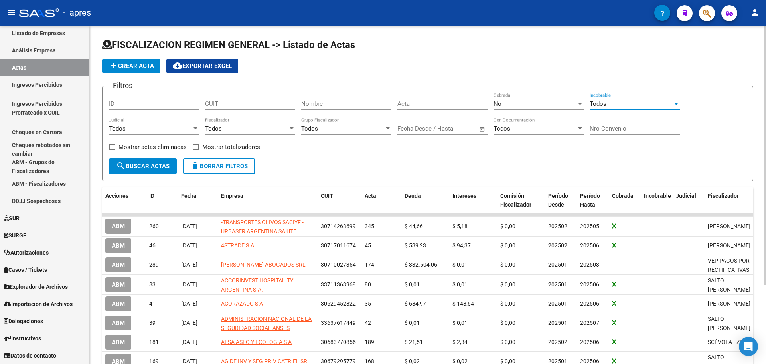
click at [677, 102] on div at bounding box center [676, 104] width 7 height 6
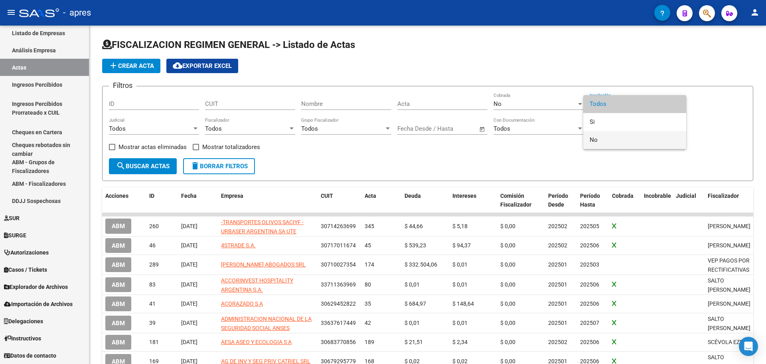
click at [637, 142] on span "No" at bounding box center [635, 140] width 90 height 18
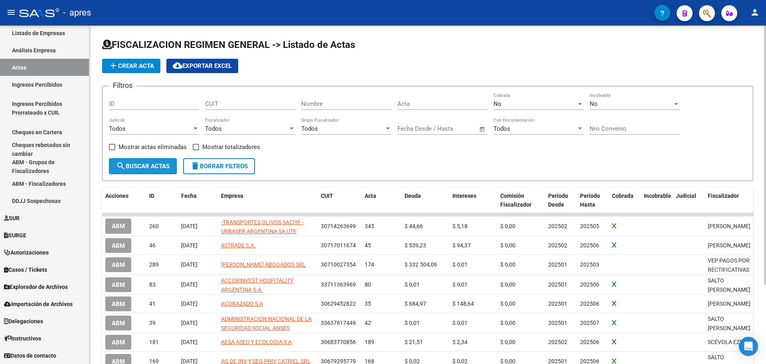
click at [153, 164] on span "search Buscar Actas" at bounding box center [142, 165] width 53 height 7
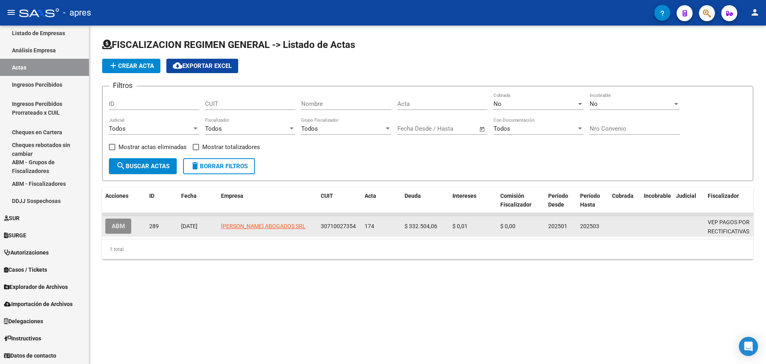
click at [119, 228] on span "ABM" at bounding box center [118, 226] width 13 height 7
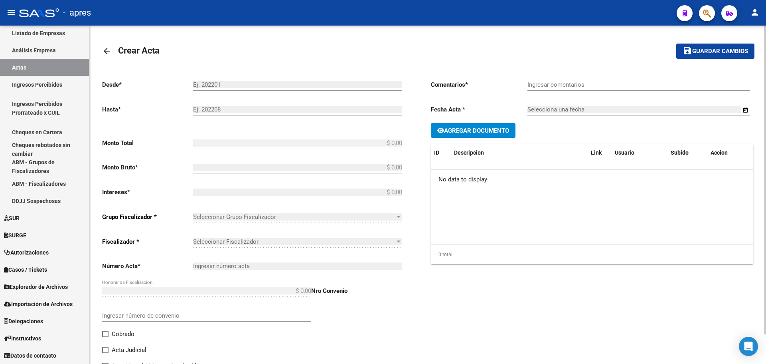
type input "202501"
type input "202503"
type input "$ 332.504,07"
type input "$ 332.504,06"
type input "$ 0,01"
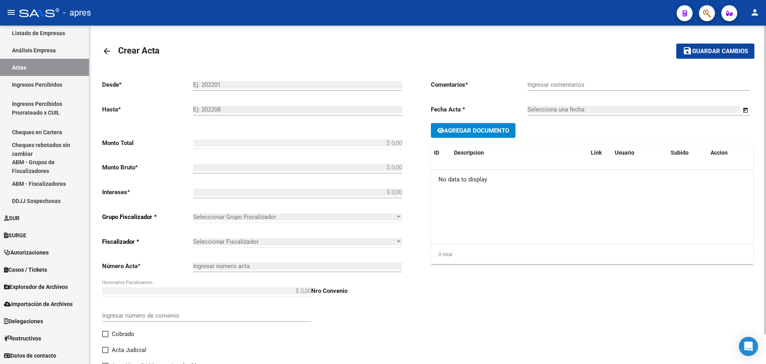
type input "174"
type input "Deuda Rectificad"
type input "[DATE]"
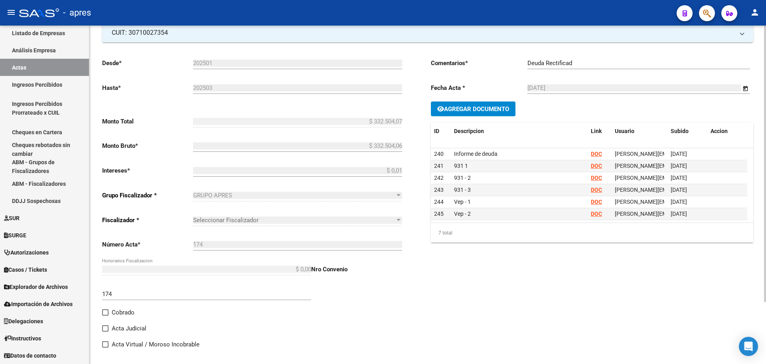
scroll to position [75, 0]
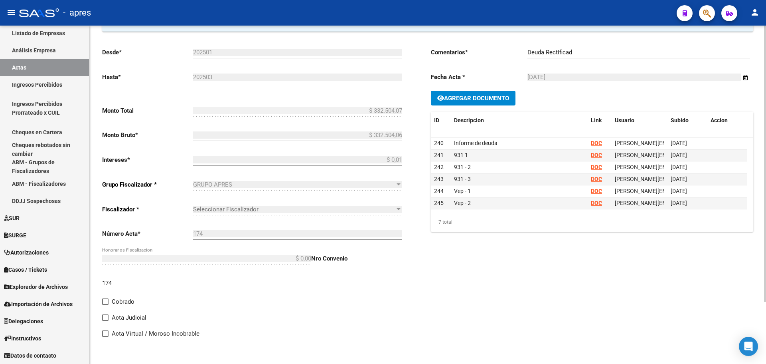
click at [398, 185] on div at bounding box center [399, 184] width 4 height 2
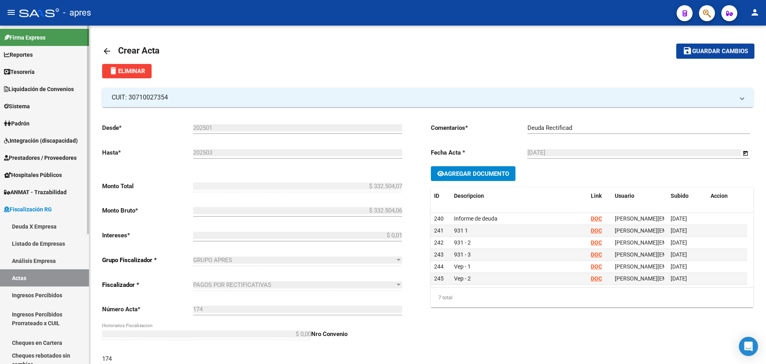
click at [39, 274] on link "Actas" at bounding box center [44, 277] width 89 height 17
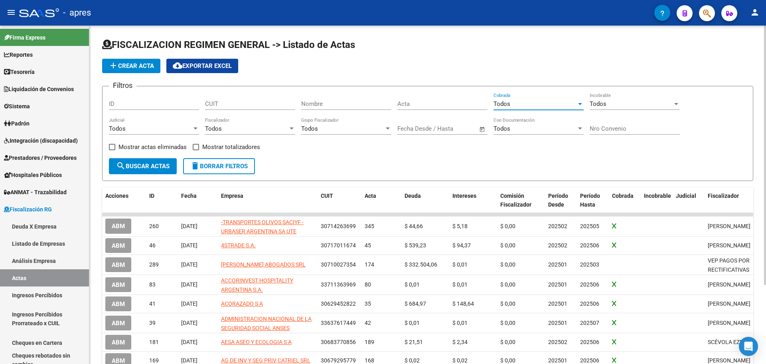
click at [580, 105] on div at bounding box center [580, 104] width 7 height 6
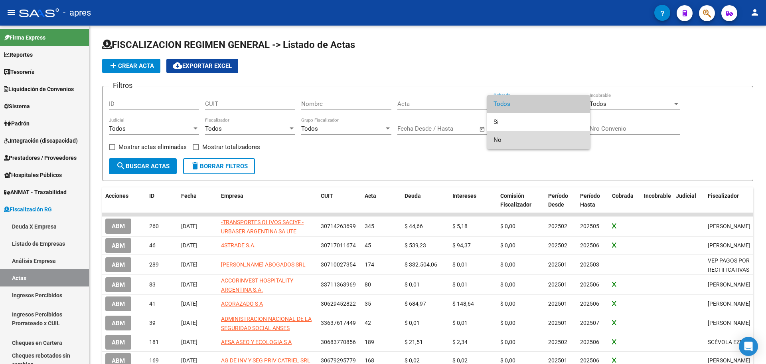
click at [565, 145] on span "No" at bounding box center [539, 140] width 90 height 18
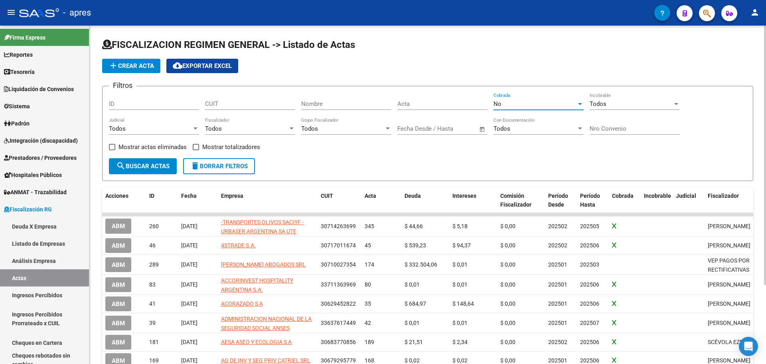
click at [676, 104] on div at bounding box center [677, 104] width 4 height 2
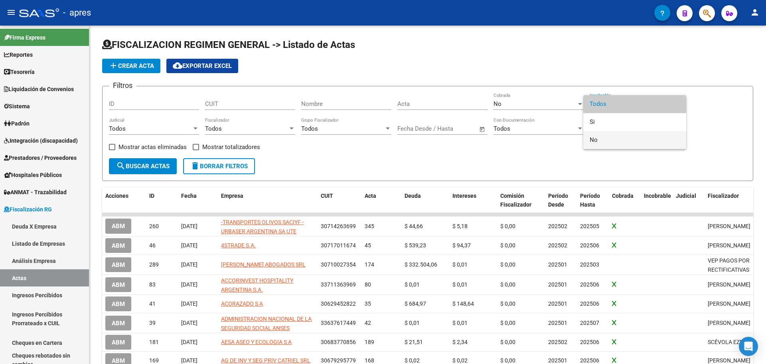
click at [646, 142] on span "No" at bounding box center [635, 140] width 90 height 18
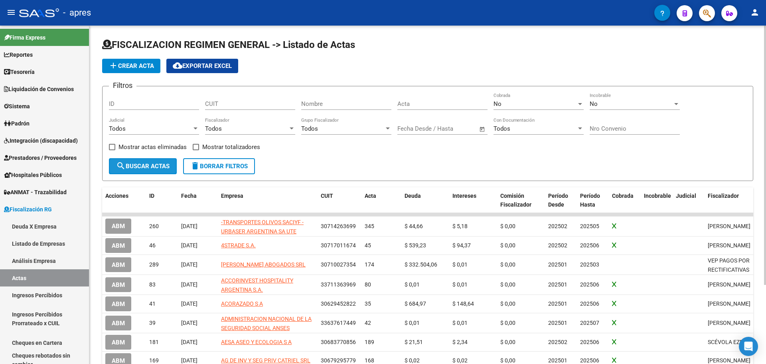
click at [154, 168] on span "search Buscar Actas" at bounding box center [142, 165] width 53 height 7
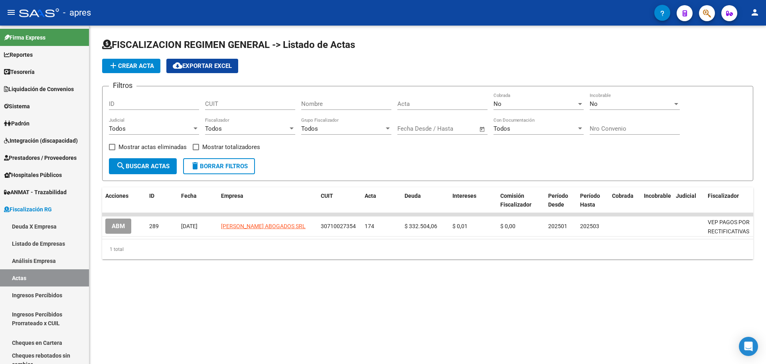
click at [169, 131] on div "Todos" at bounding box center [150, 128] width 83 height 7
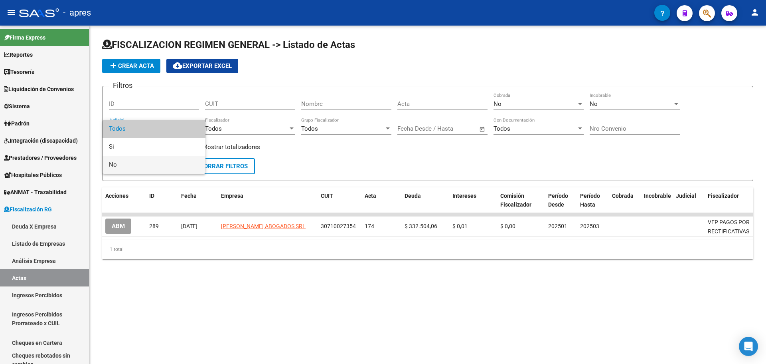
click at [145, 163] on span "No" at bounding box center [154, 165] width 90 height 18
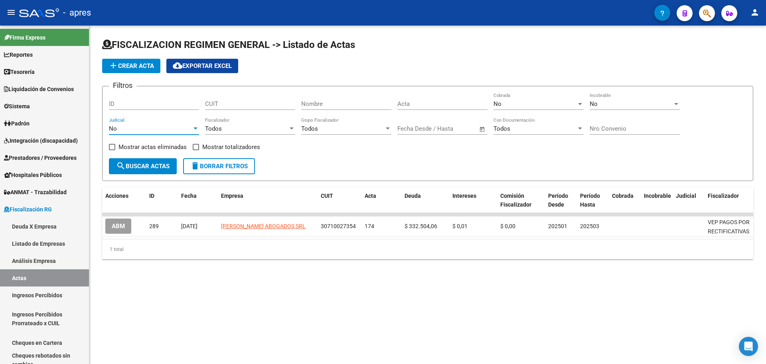
click at [129, 169] on span "search Buscar Actas" at bounding box center [142, 165] width 53 height 7
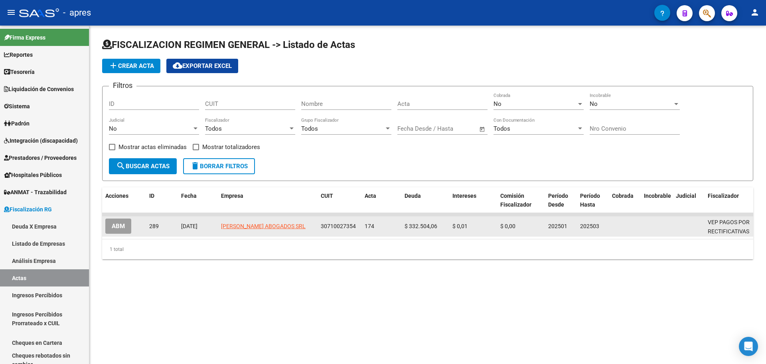
click at [126, 223] on button "ABM" at bounding box center [118, 225] width 26 height 15
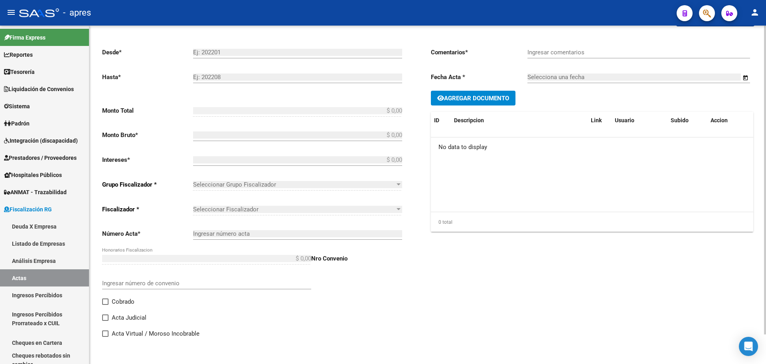
type input "202501"
type input "202503"
type input "$ 332.504,07"
type input "$ 332.504,06"
type input "$ 0,01"
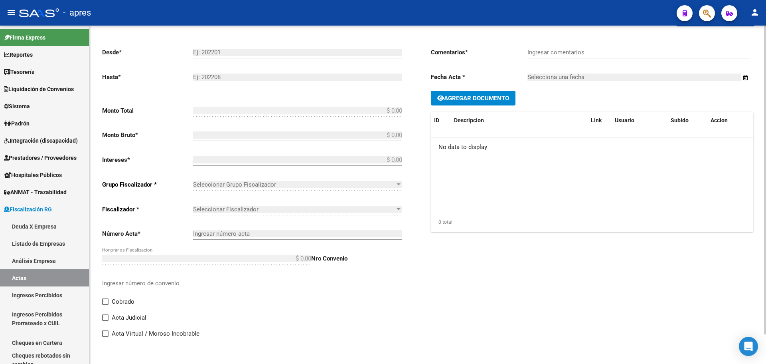
type input "174"
type input "Deuda Rectificad"
type input "[DATE]"
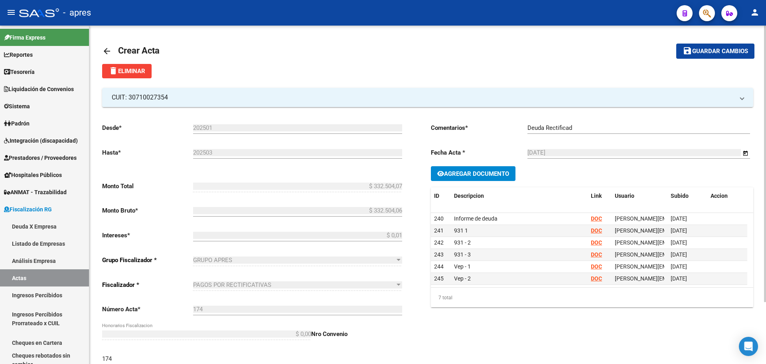
click at [107, 49] on mat-icon "arrow_back" at bounding box center [107, 51] width 10 height 10
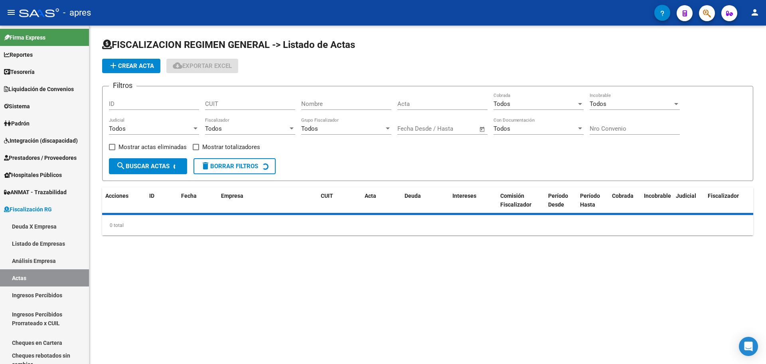
click at [558, 100] on div "Todos Cobrada" at bounding box center [539, 101] width 90 height 17
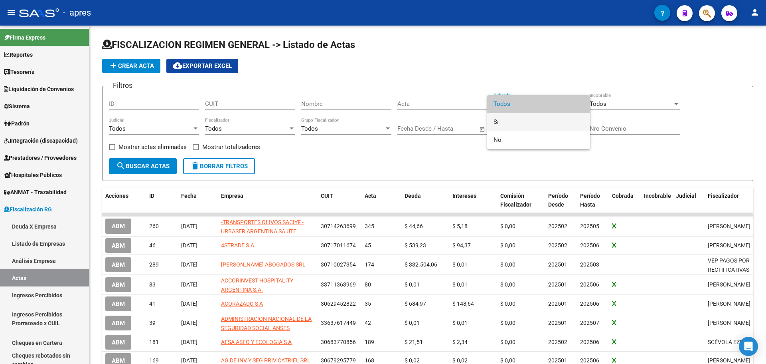
click at [538, 124] on span "Si" at bounding box center [539, 122] width 90 height 18
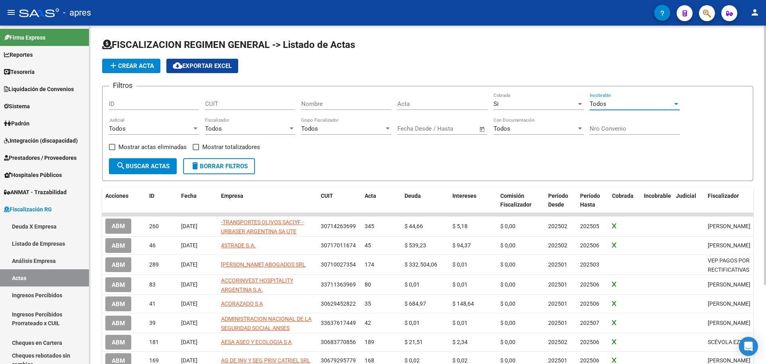
click at [618, 107] on div "Todos" at bounding box center [631, 103] width 83 height 7
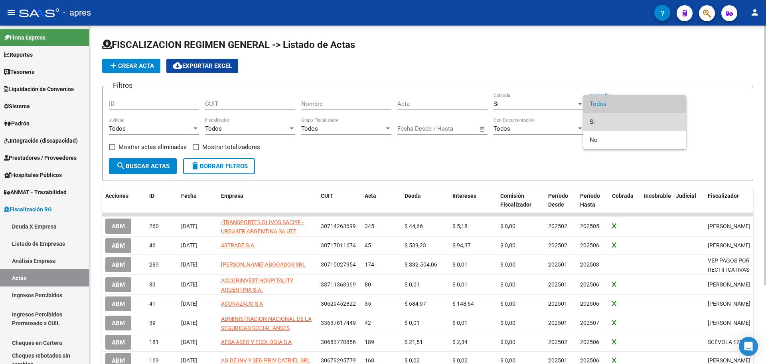
click at [613, 124] on span "Si" at bounding box center [635, 122] width 90 height 18
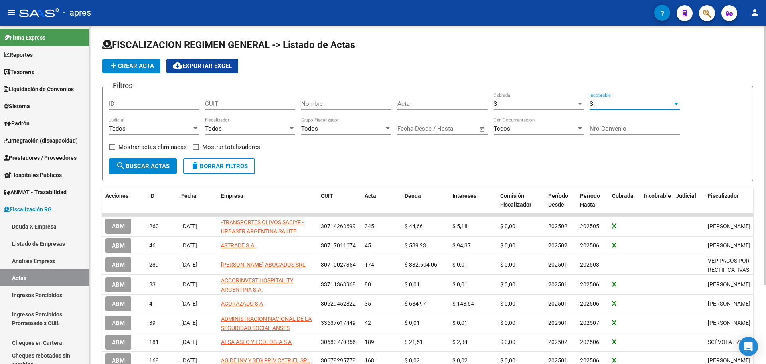
click at [169, 122] on div "Todos Judicial" at bounding box center [154, 125] width 90 height 17
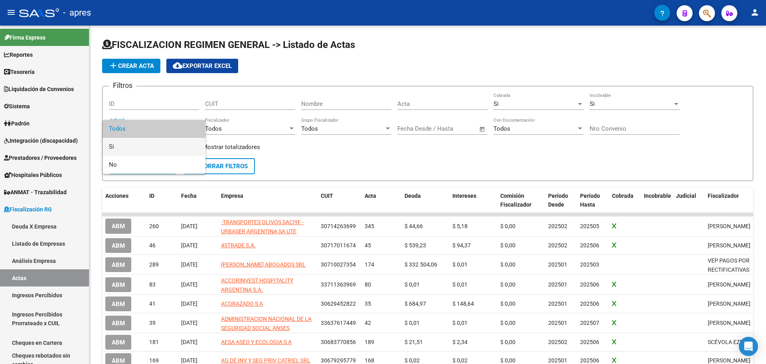
click at [137, 145] on span "Si" at bounding box center [154, 147] width 90 height 18
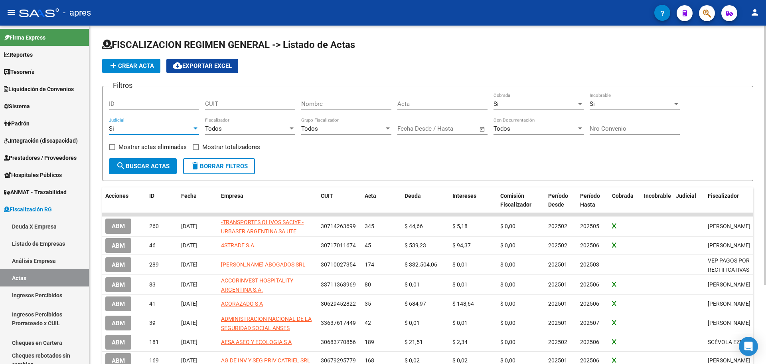
click at [139, 164] on span "search Buscar Actas" at bounding box center [142, 165] width 53 height 7
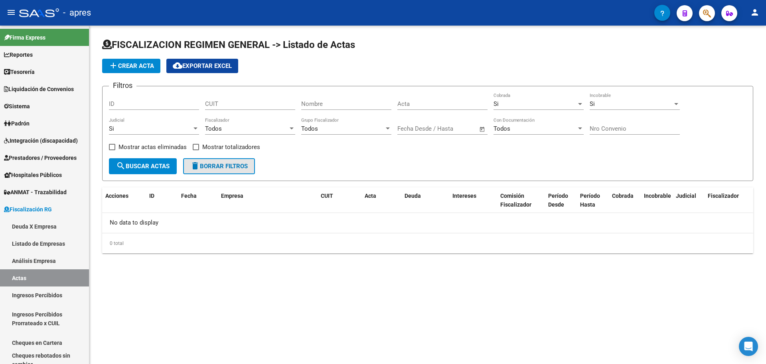
click at [223, 166] on span "delete Borrar Filtros" at bounding box center [218, 165] width 57 height 7
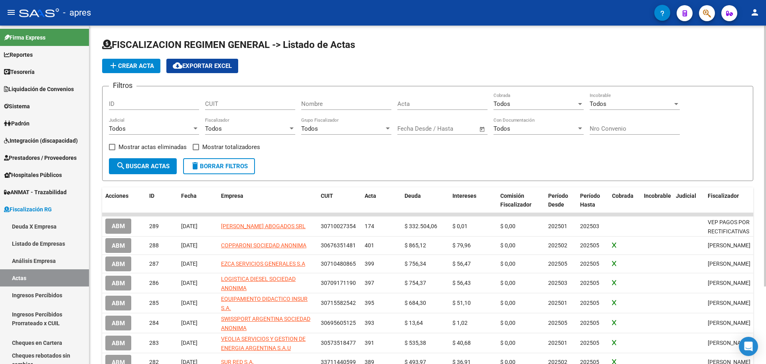
click at [271, 122] on div "Todos Fiscalizador" at bounding box center [250, 125] width 90 height 17
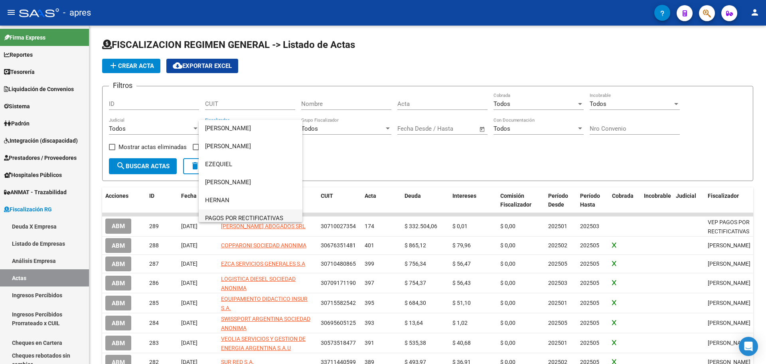
scroll to position [24, 0]
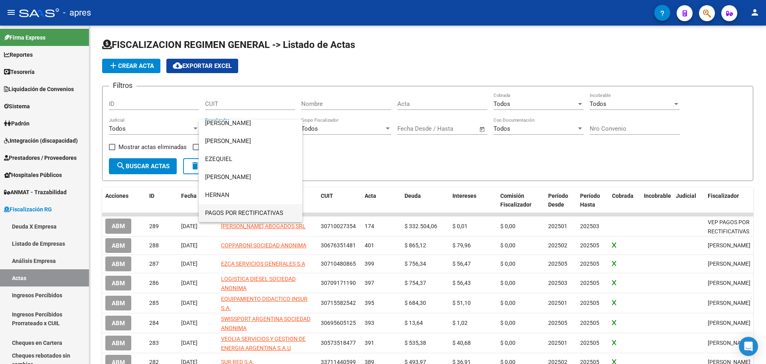
click at [247, 210] on span "PAGOS POR RECTIFICATIVAS" at bounding box center [250, 213] width 91 height 18
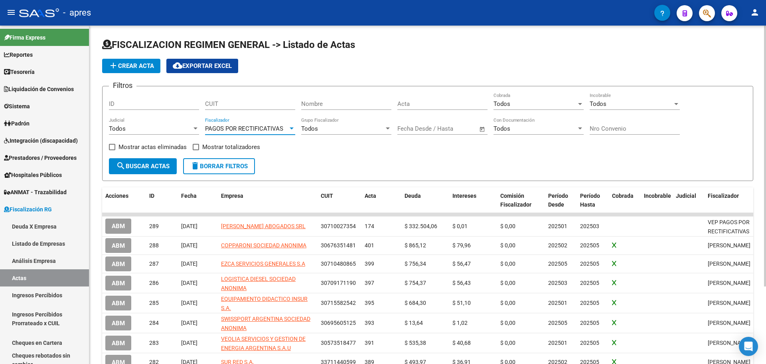
click at [139, 167] on span "search Buscar Actas" at bounding box center [142, 165] width 53 height 7
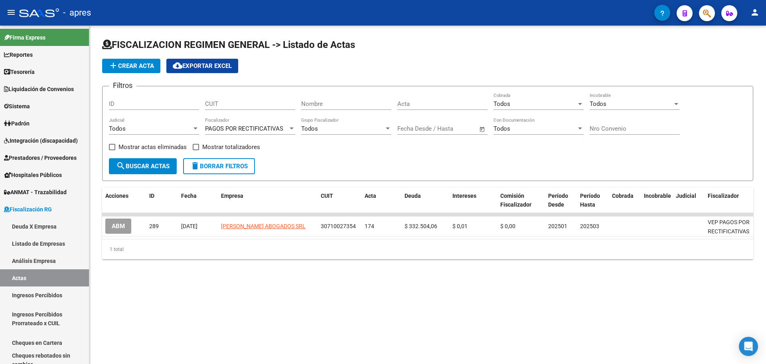
click at [389, 129] on div at bounding box center [388, 128] width 4 height 2
click at [351, 172] on div at bounding box center [383, 182] width 766 height 364
click at [292, 126] on div at bounding box center [291, 128] width 7 height 6
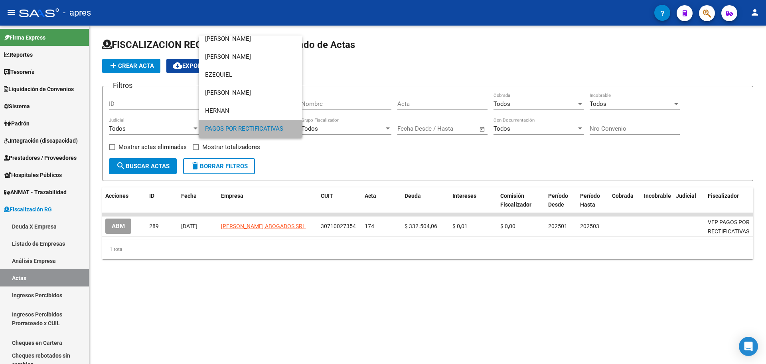
click at [292, 126] on span "PAGOS POR RECTIFICATIVAS" at bounding box center [250, 129] width 91 height 18
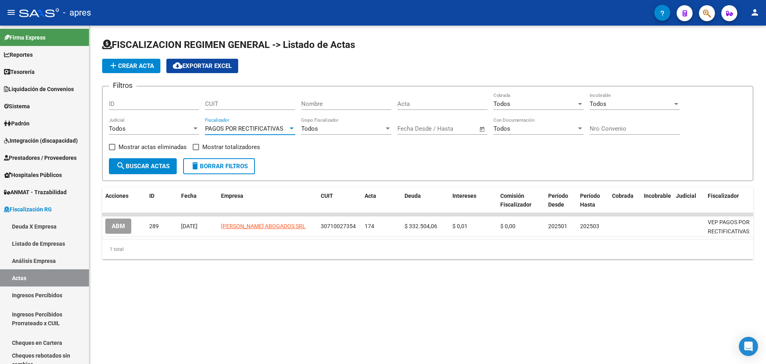
click at [167, 166] on span "search Buscar Actas" at bounding box center [142, 165] width 53 height 7
